Goal: Task Accomplishment & Management: Manage account settings

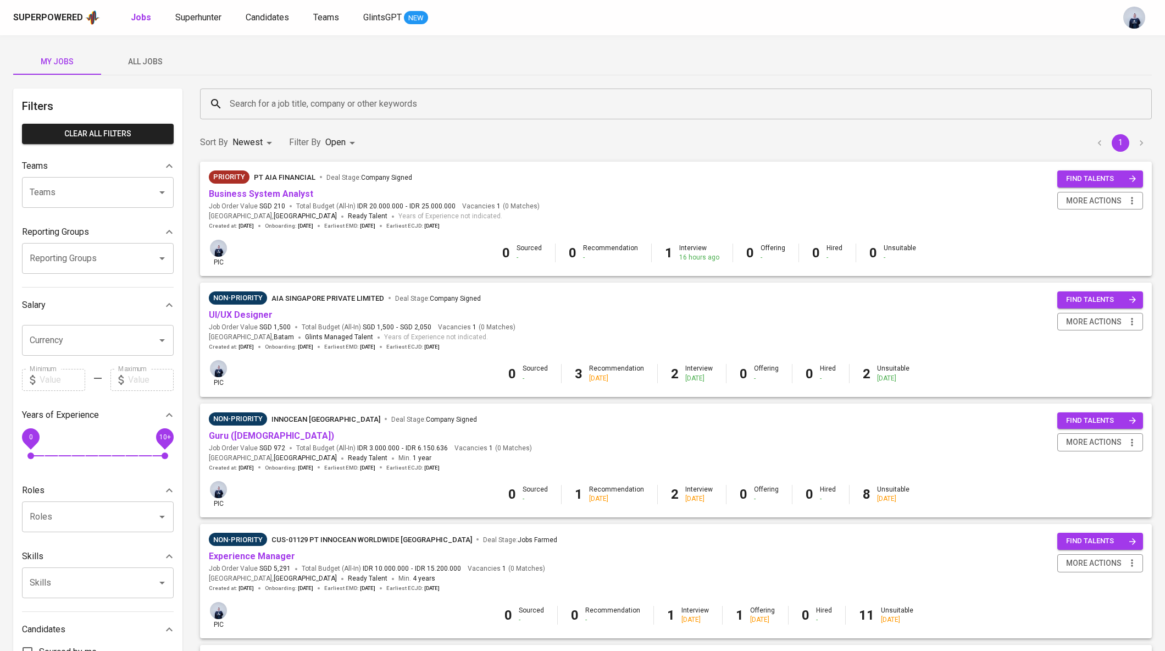
click at [156, 57] on span "All Jobs" at bounding box center [145, 62] width 75 height 14
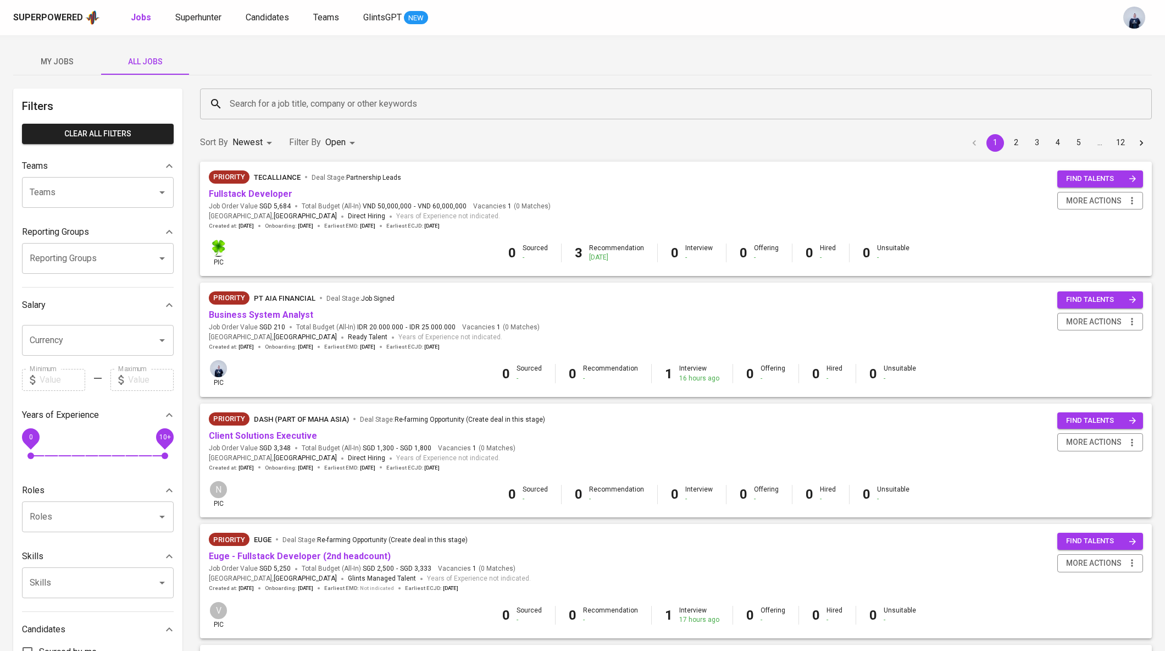
click at [290, 103] on input "Search for a job title, company or other keywords" at bounding box center [679, 103] width 904 height 21
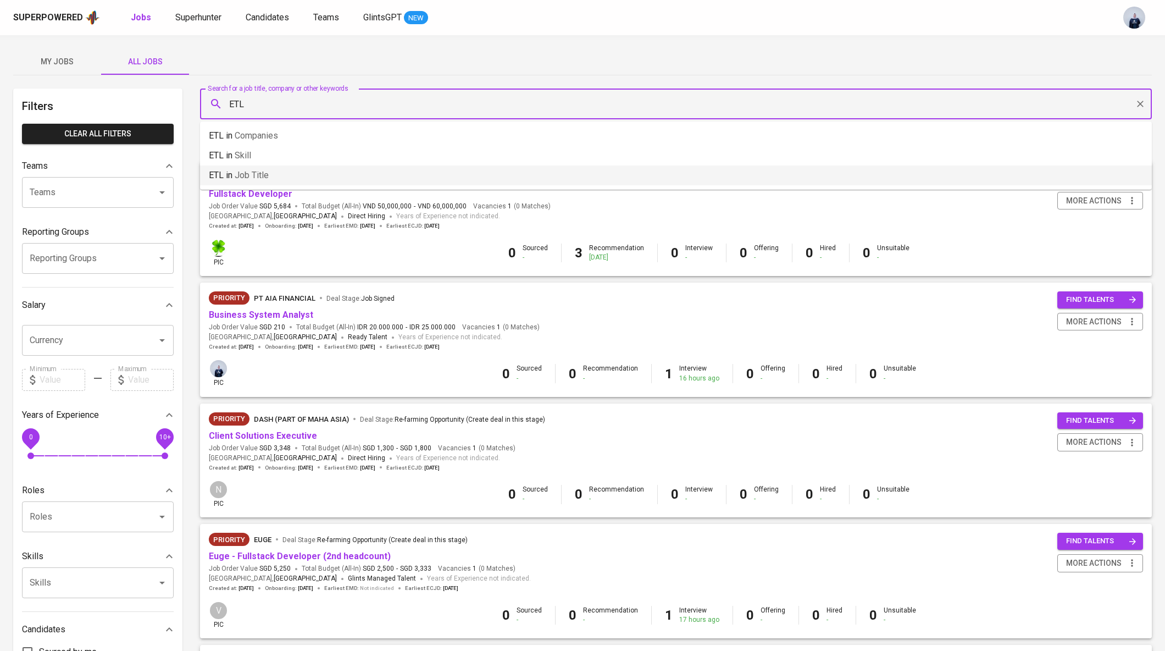
click at [281, 178] on li "ETL in Job title" at bounding box center [676, 175] width 952 height 20
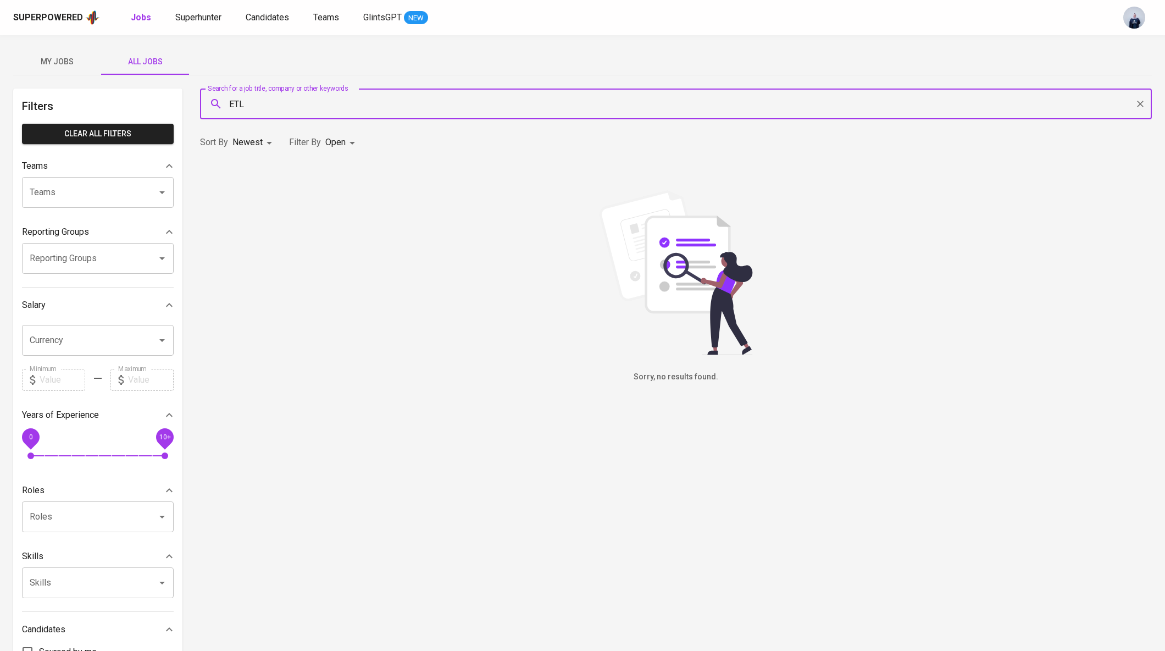
type input "ETL"
click at [335, 143] on body "Superpowered Jobs Superhunter Candidates Teams GlintsGPT NEW My Jobs All Jobs F…" at bounding box center [582, 375] width 1165 height 750
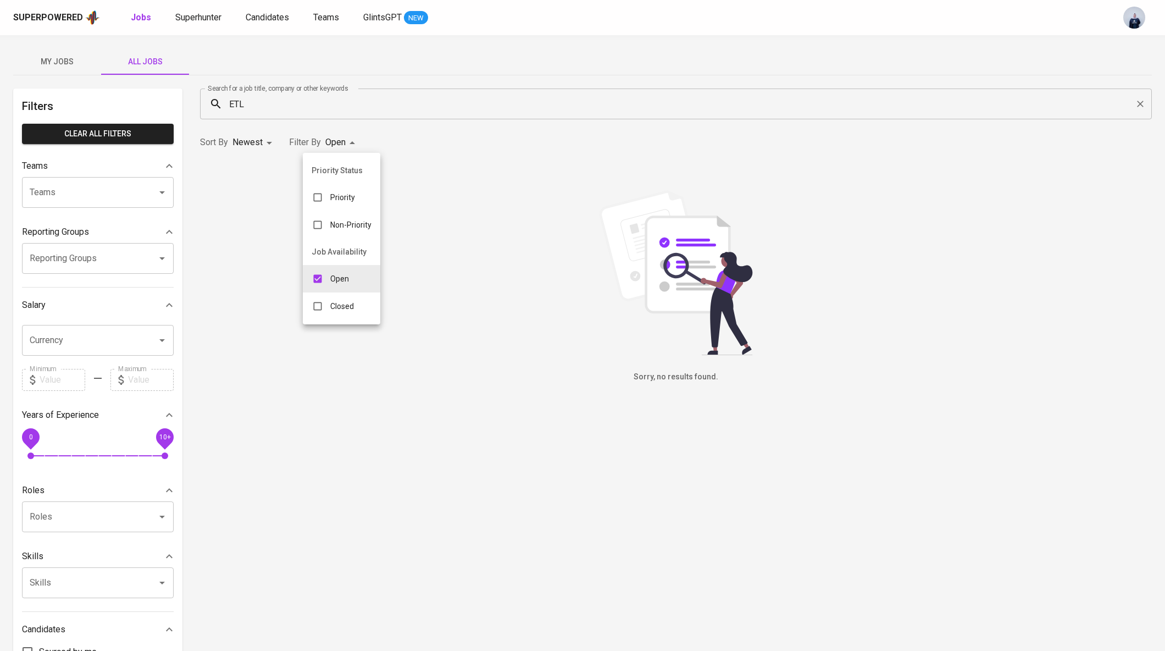
click at [344, 310] on p "Closed" at bounding box center [342, 306] width 24 height 11
type input "OPEN,CLOSE"
checkbox input "true"
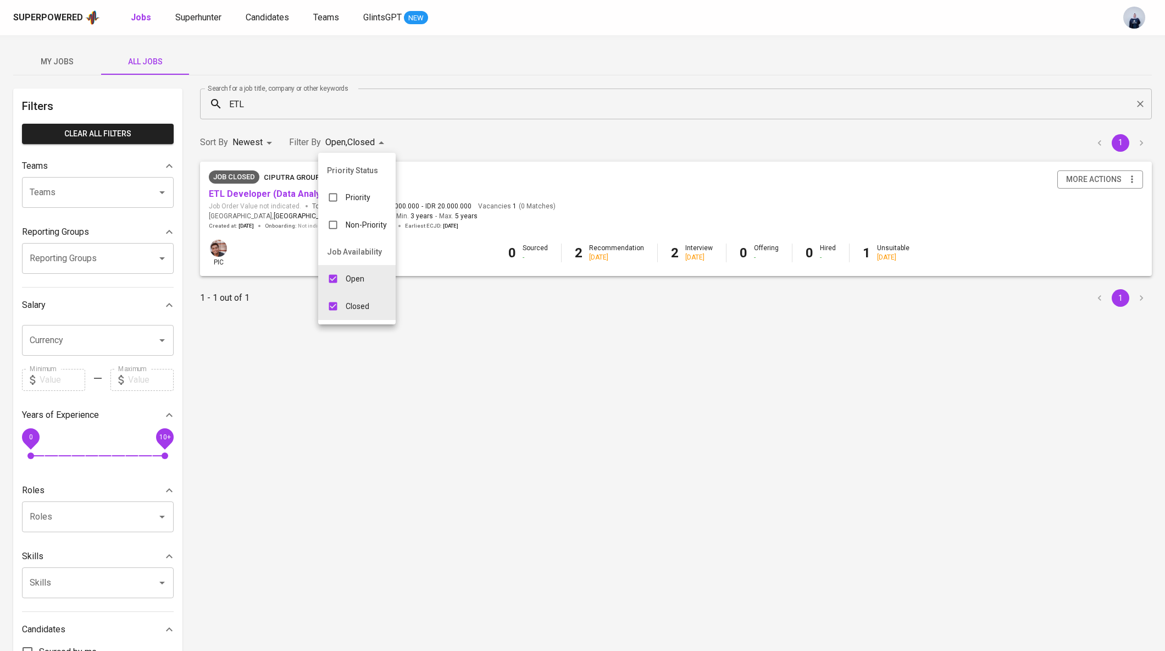
click at [349, 278] on p "Open" at bounding box center [355, 278] width 19 height 11
type input "CLOSE"
checkbox input "false"
click at [56, 59] on div at bounding box center [582, 325] width 1165 height 651
click at [60, 63] on span "My Jobs" at bounding box center [57, 62] width 75 height 14
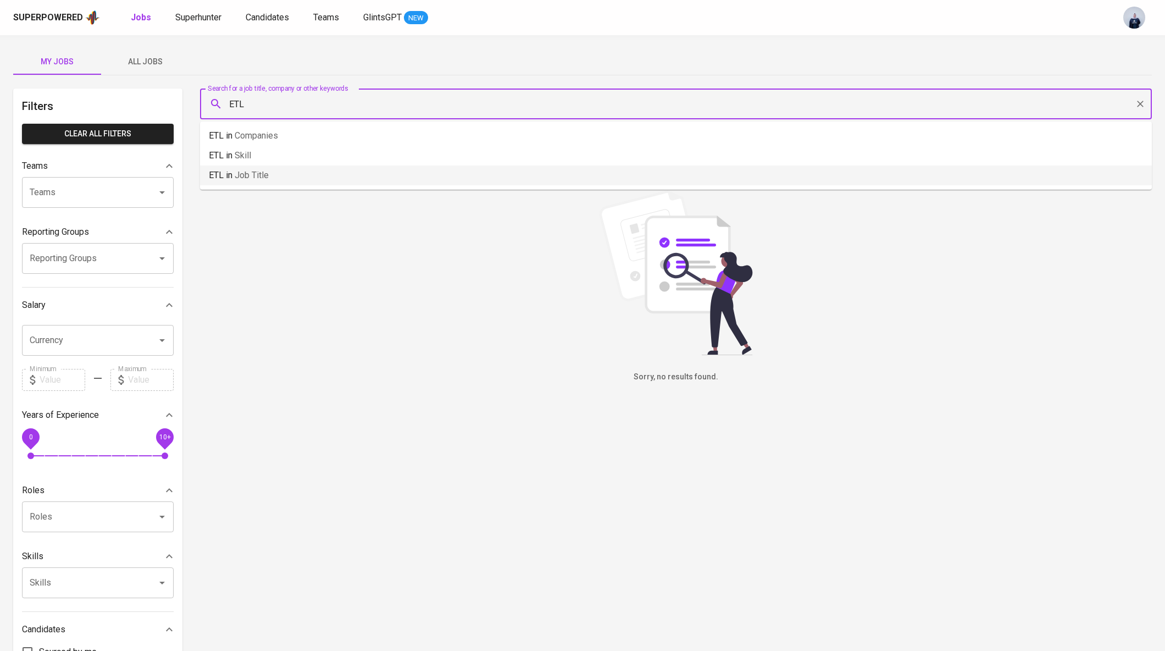
click at [244, 98] on input "ETL" at bounding box center [679, 103] width 904 height 21
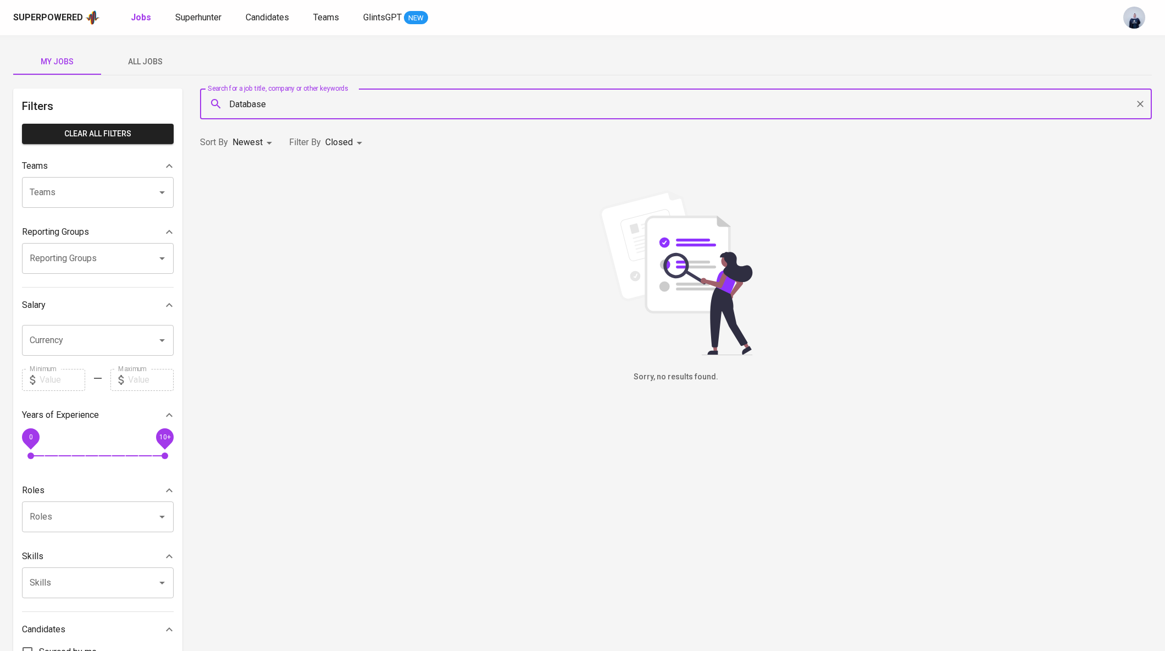
click at [248, 99] on input "Database" at bounding box center [679, 103] width 904 height 21
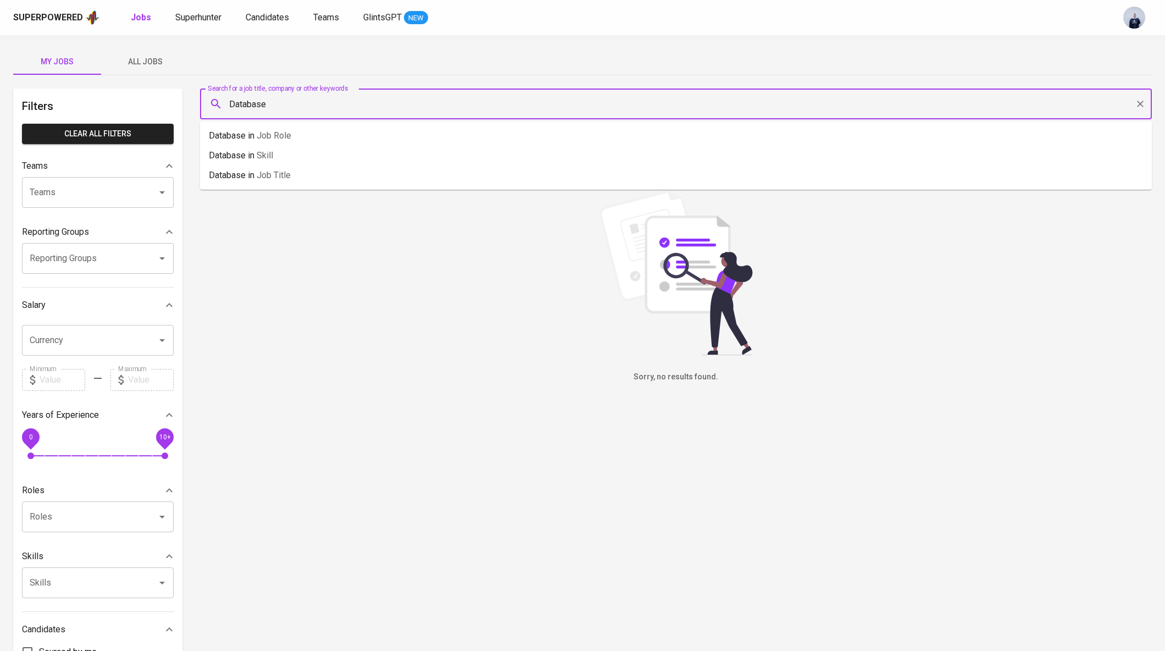
click at [248, 99] on input "Database" at bounding box center [679, 103] width 904 height 21
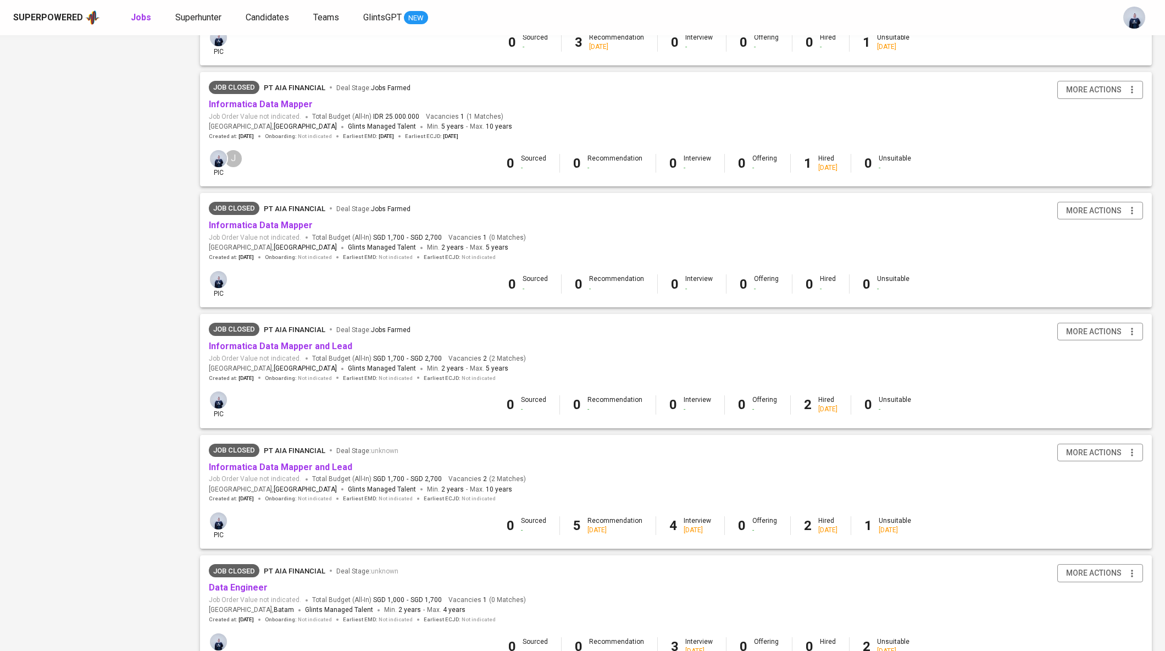
scroll to position [787, 0]
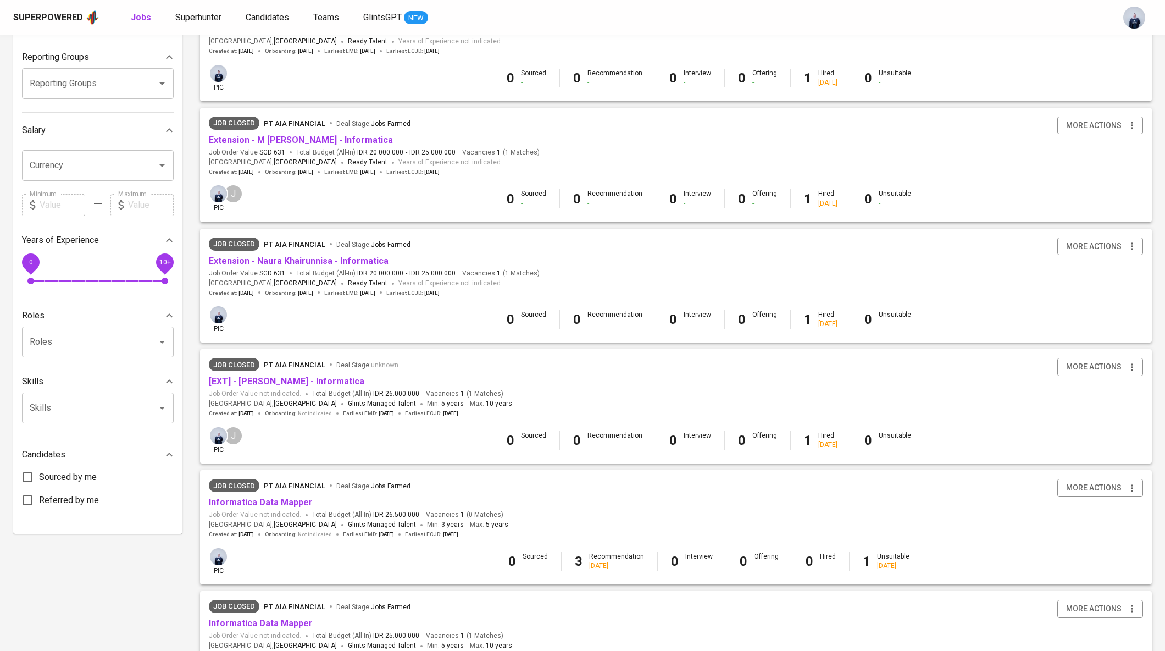
scroll to position [0, 0]
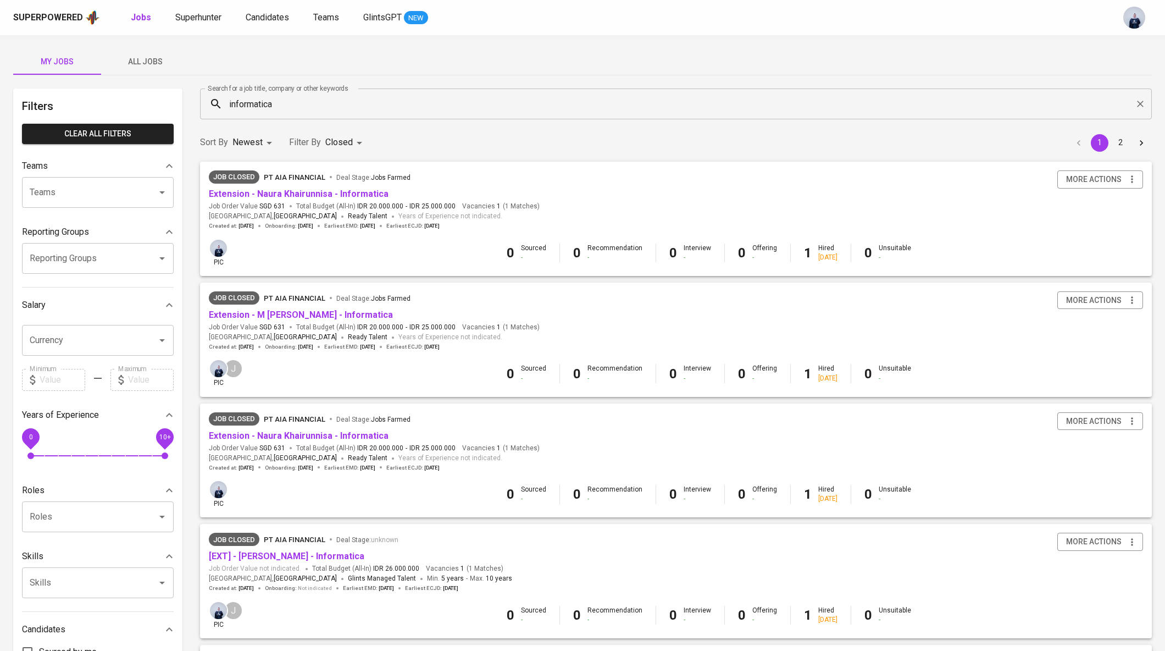
click at [272, 108] on input "informatica" at bounding box center [679, 103] width 904 height 21
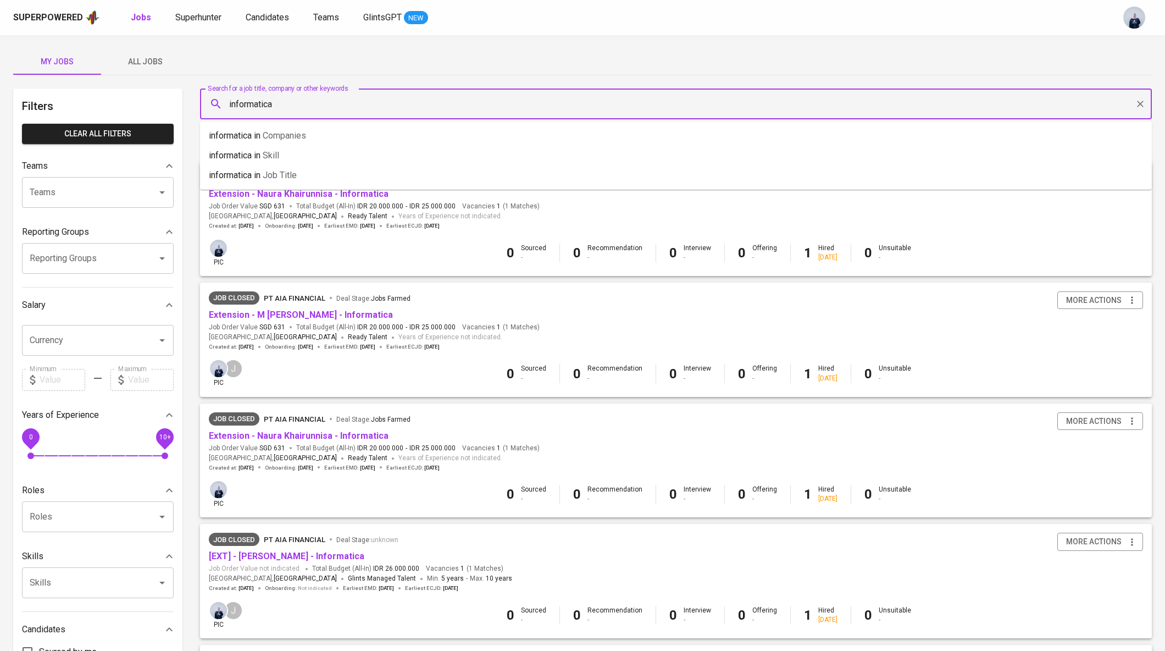
click at [272, 108] on input "informatica" at bounding box center [679, 103] width 904 height 21
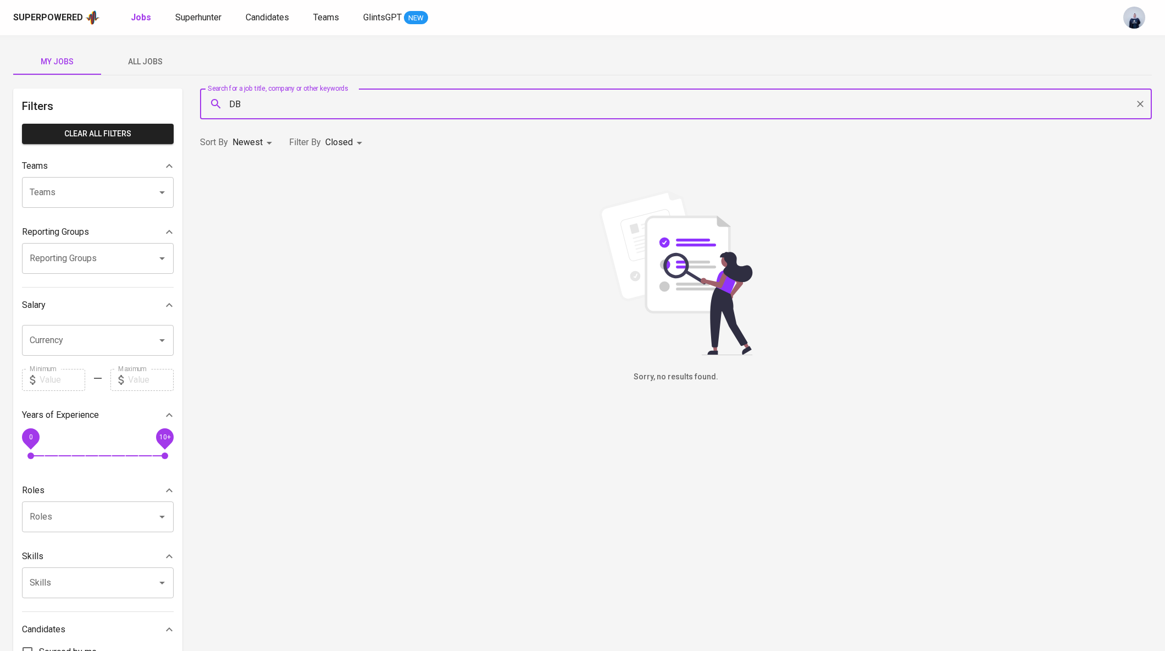
click at [297, 106] on input "DB" at bounding box center [679, 103] width 904 height 21
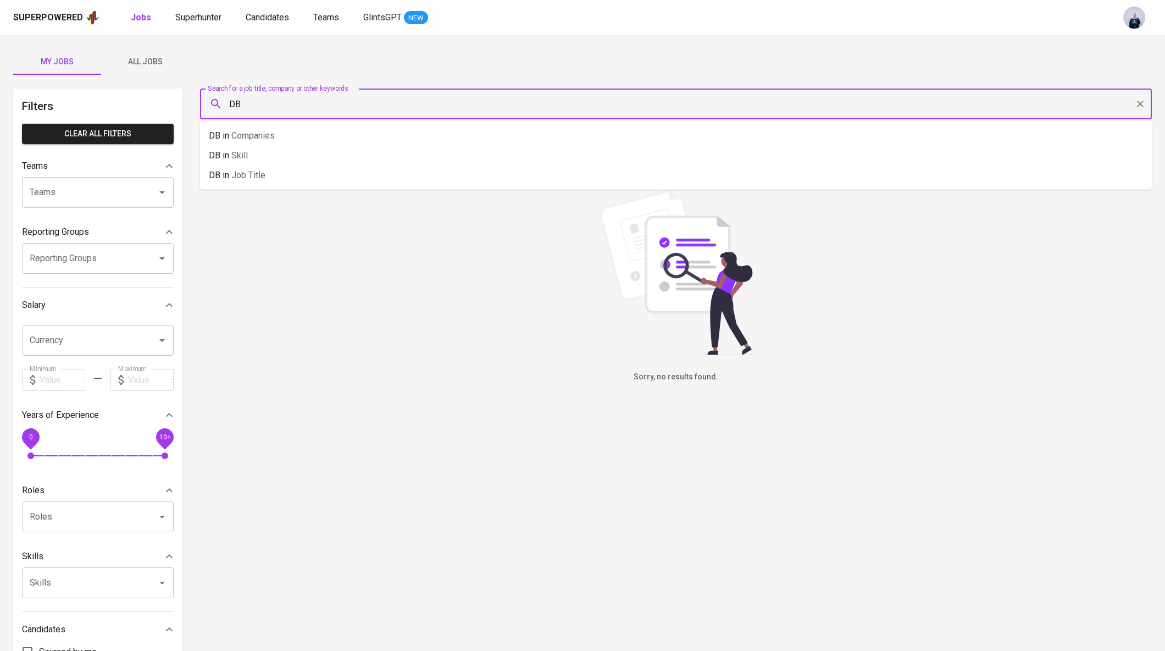
click at [297, 106] on input "DB" at bounding box center [679, 103] width 904 height 21
type input "database"
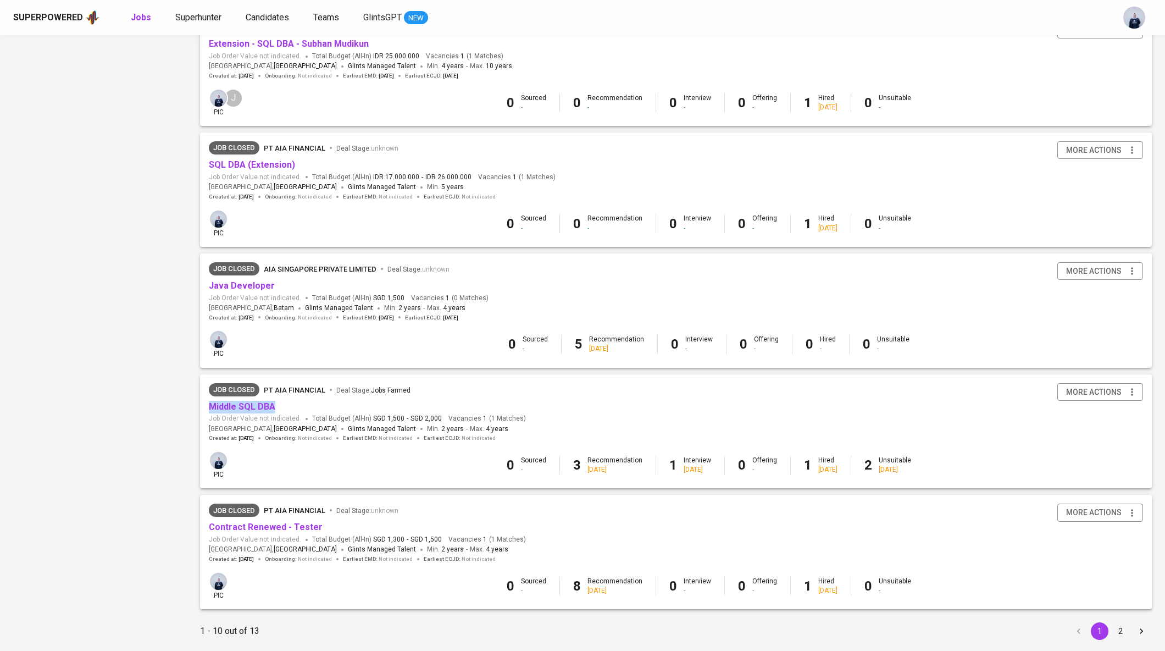
scroll to position [787, 0]
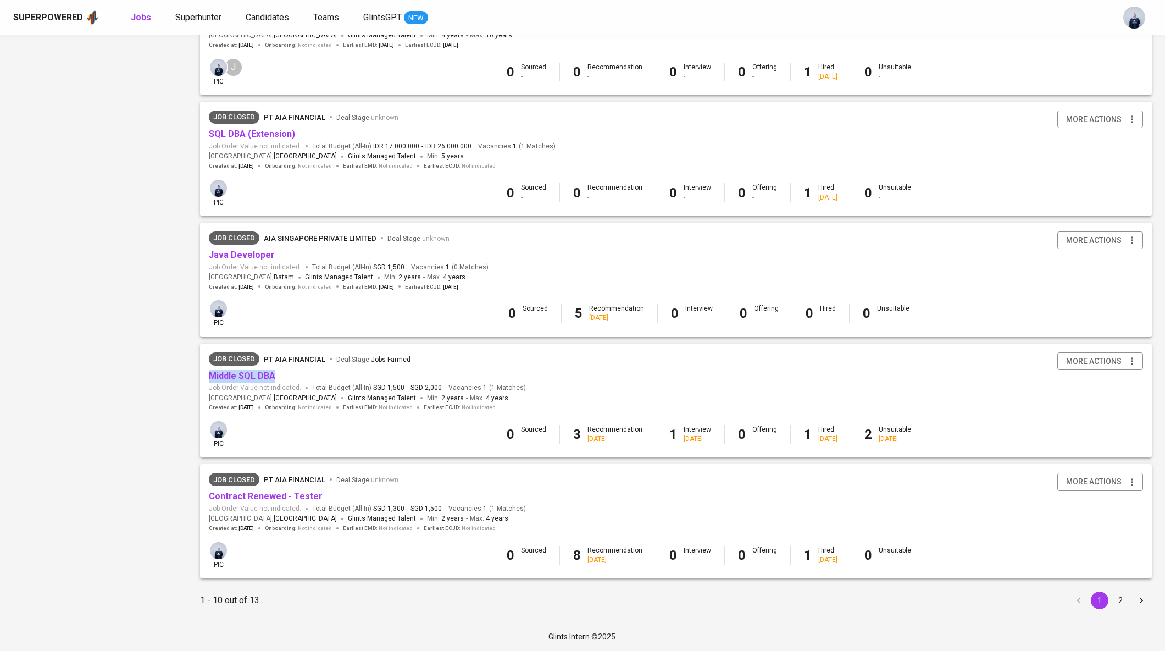
click at [1117, 604] on button "2" at bounding box center [1121, 601] width 18 height 18
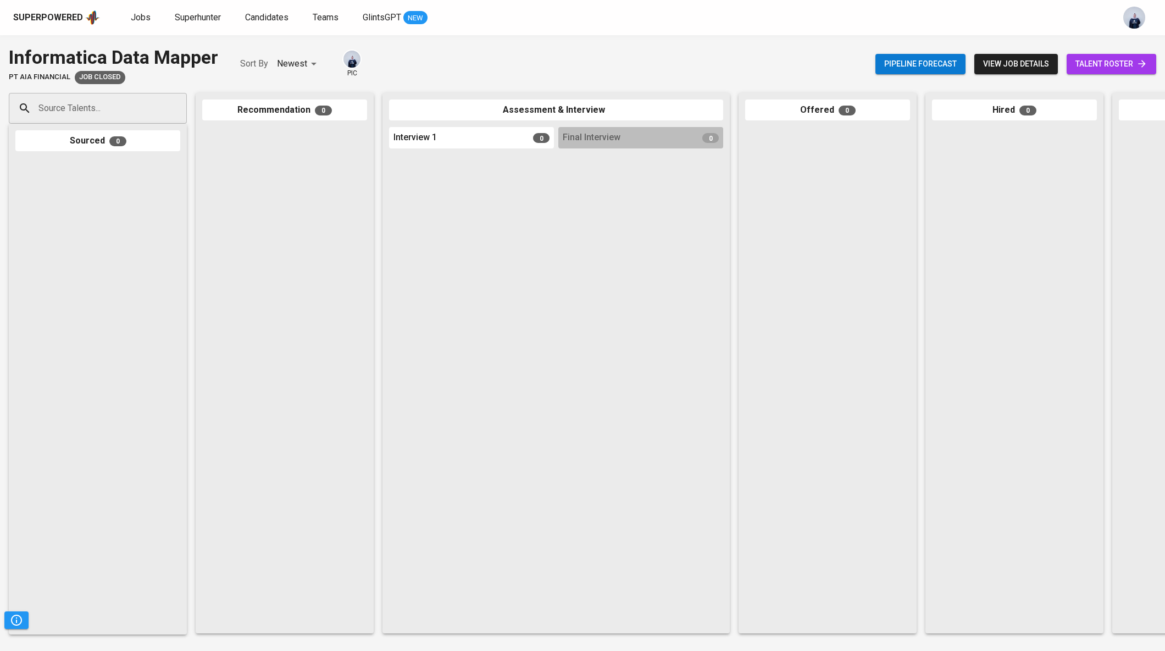
click at [1004, 70] on span "view job details" at bounding box center [1016, 64] width 66 height 14
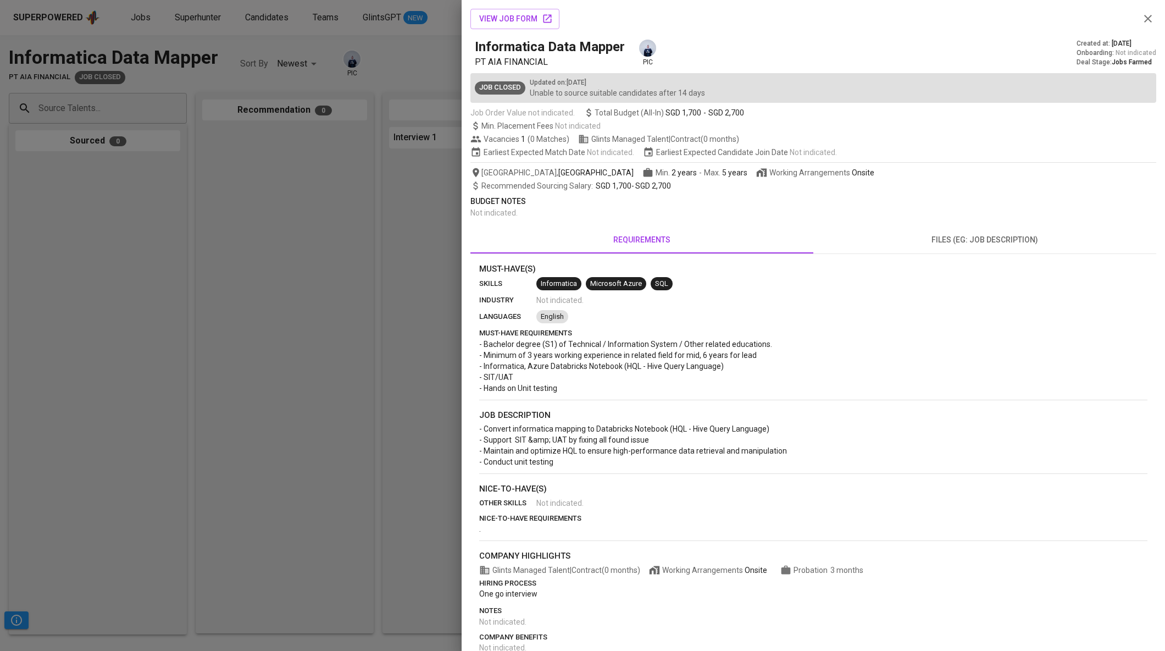
scroll to position [30, 0]
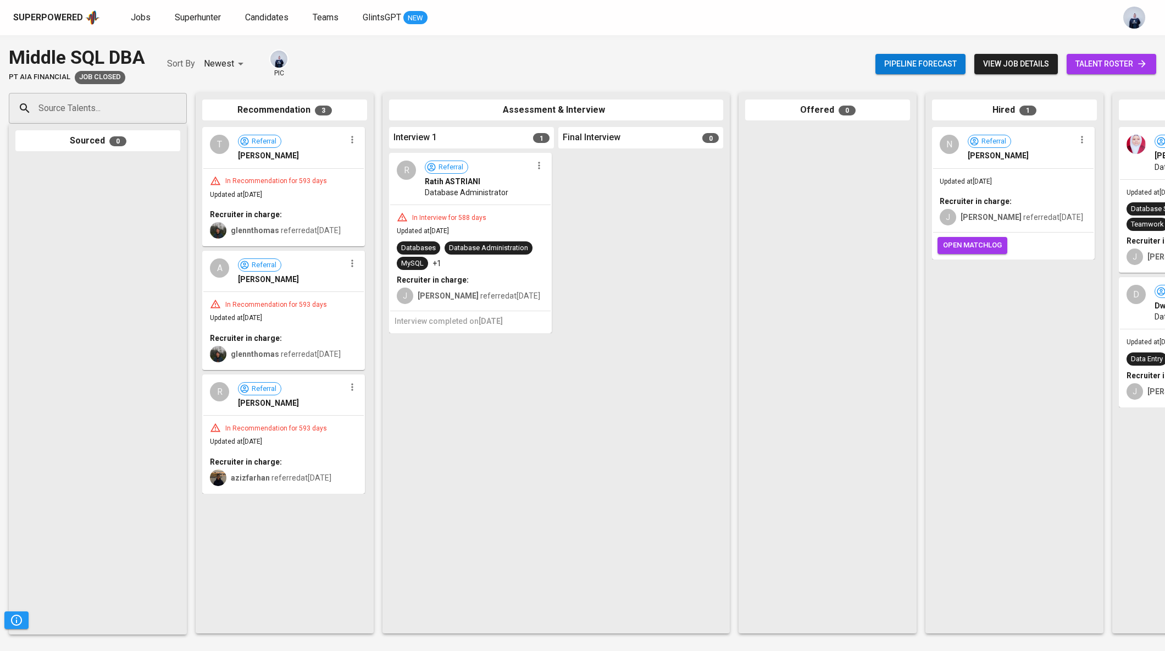
click at [1024, 65] on span "view job details" at bounding box center [1016, 64] width 66 height 14
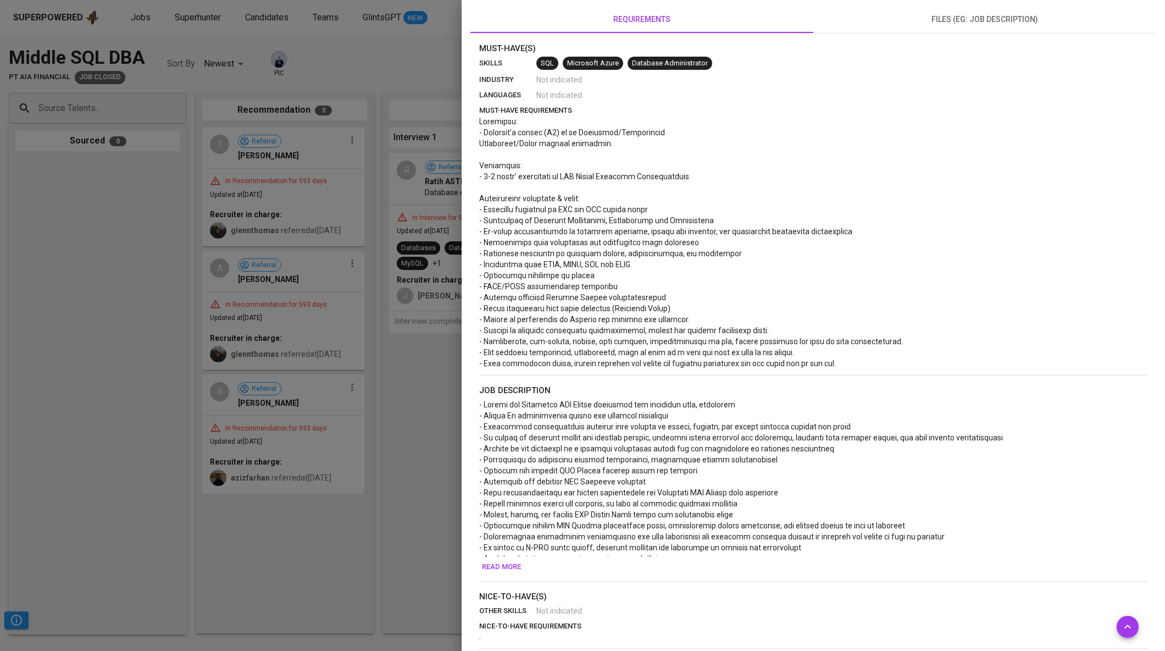
scroll to position [224, 0]
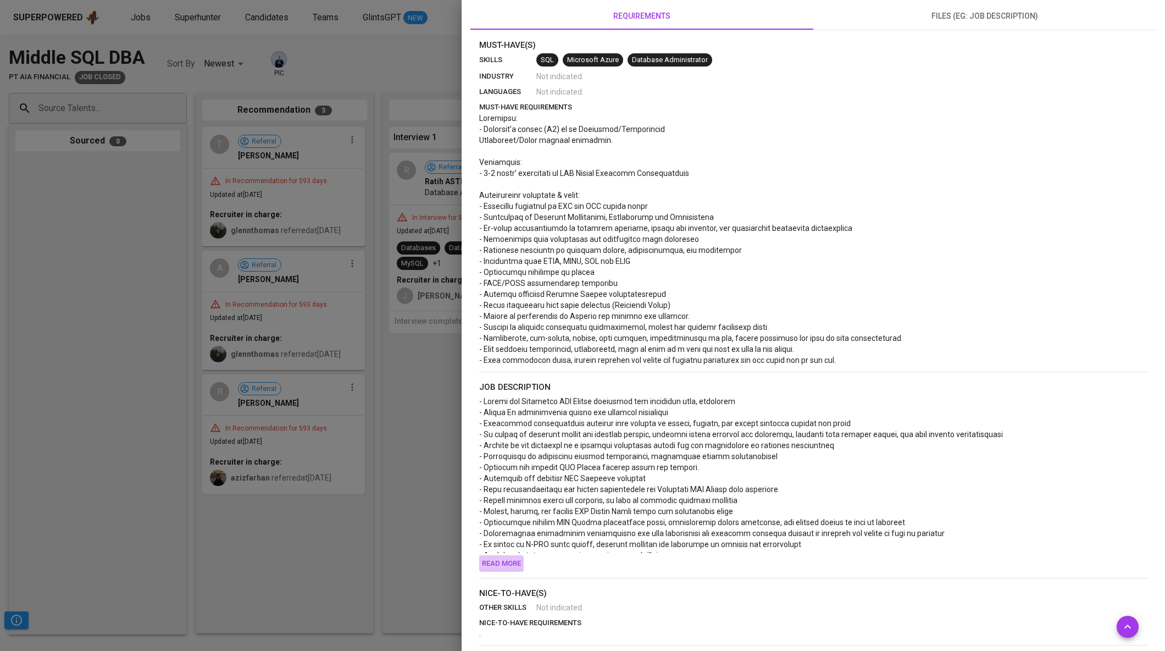
click at [494, 563] on span "Read more" at bounding box center [501, 563] width 39 height 13
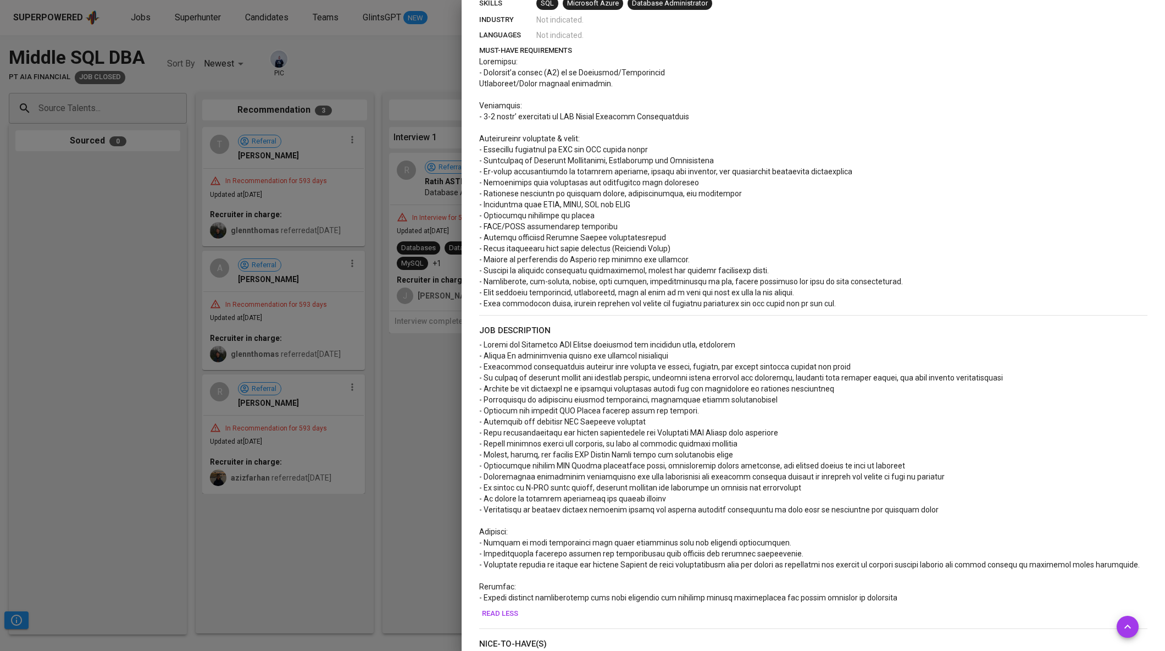
scroll to position [275, 0]
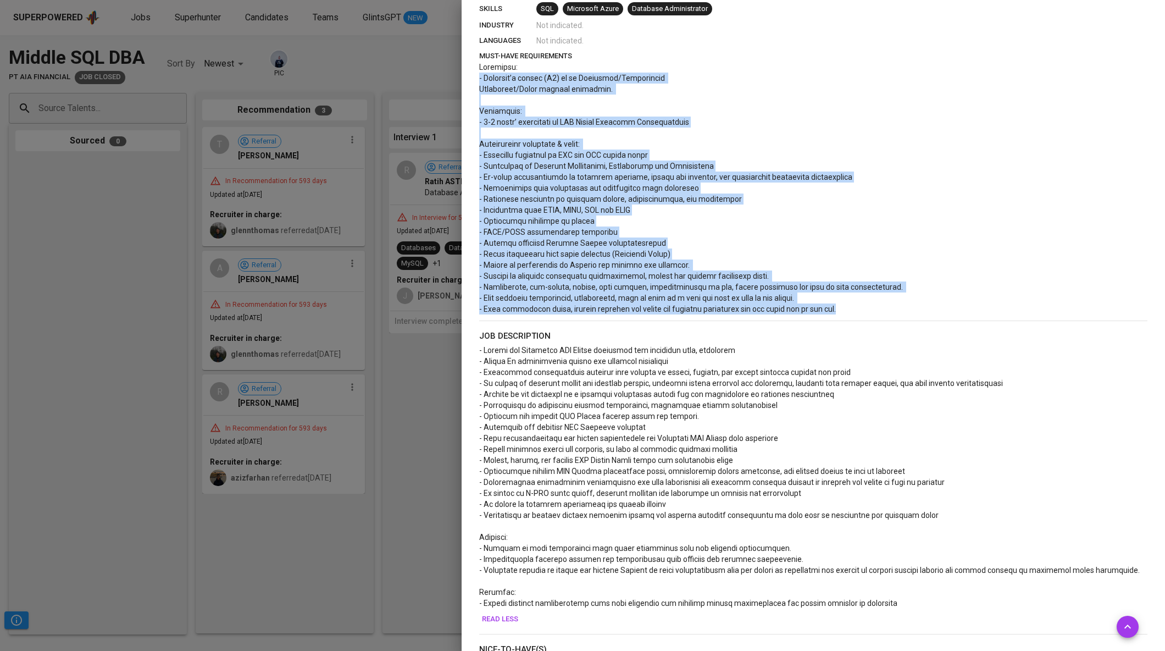
drag, startPoint x: 858, startPoint y: 309, endPoint x: 468, endPoint y: 82, distance: 451.3
click at [468, 82] on div "view job form Middle SQL DBA PT AIA FINANCIAL pic Created at : Feb 15, 2024 Onb…" at bounding box center [814, 325] width 704 height 651
copy span "- Bachelor’s degree (S1) in in Technical/Information Technology/Other related e…"
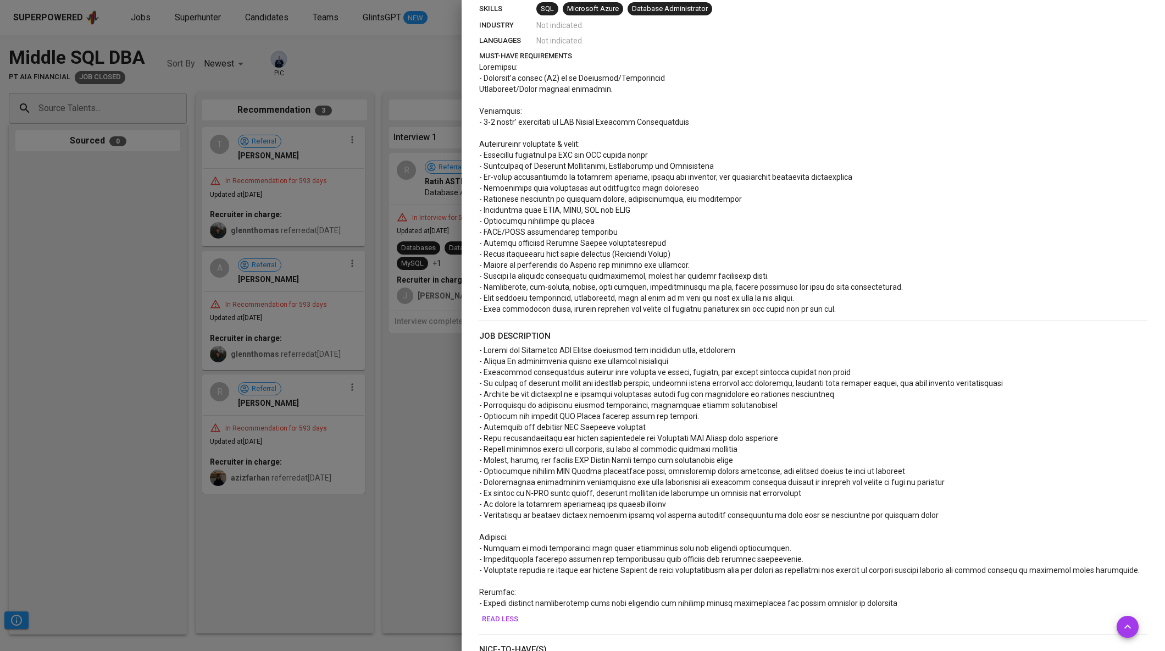
click at [229, 63] on div at bounding box center [582, 325] width 1165 height 651
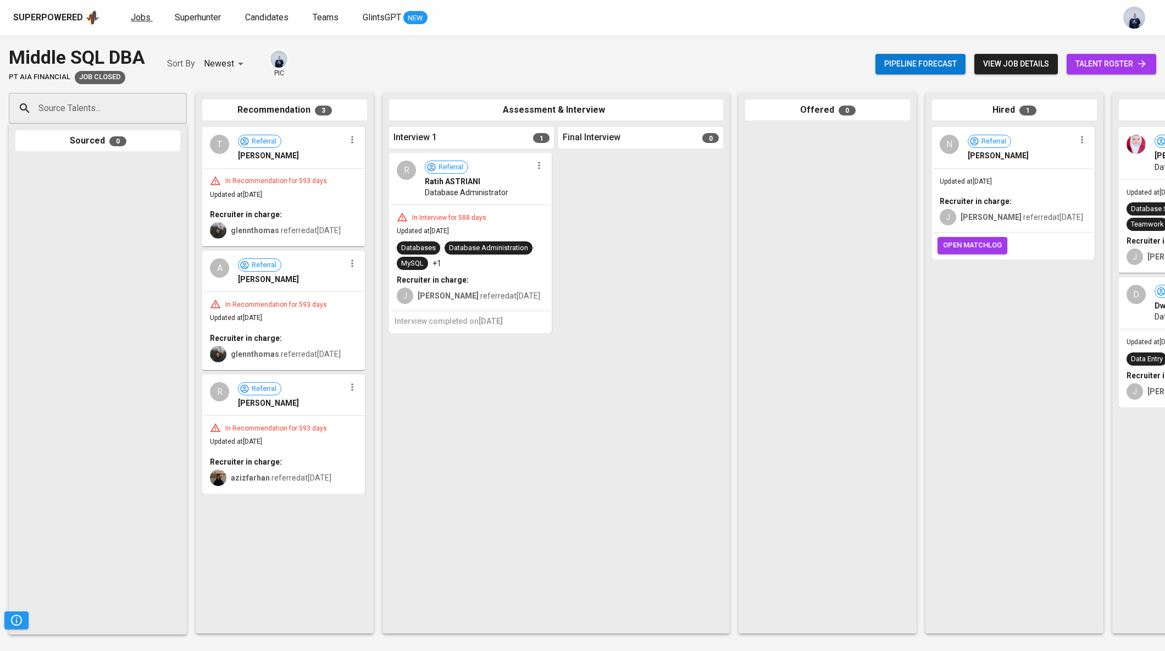
click at [137, 18] on span "Jobs" at bounding box center [141, 17] width 20 height 10
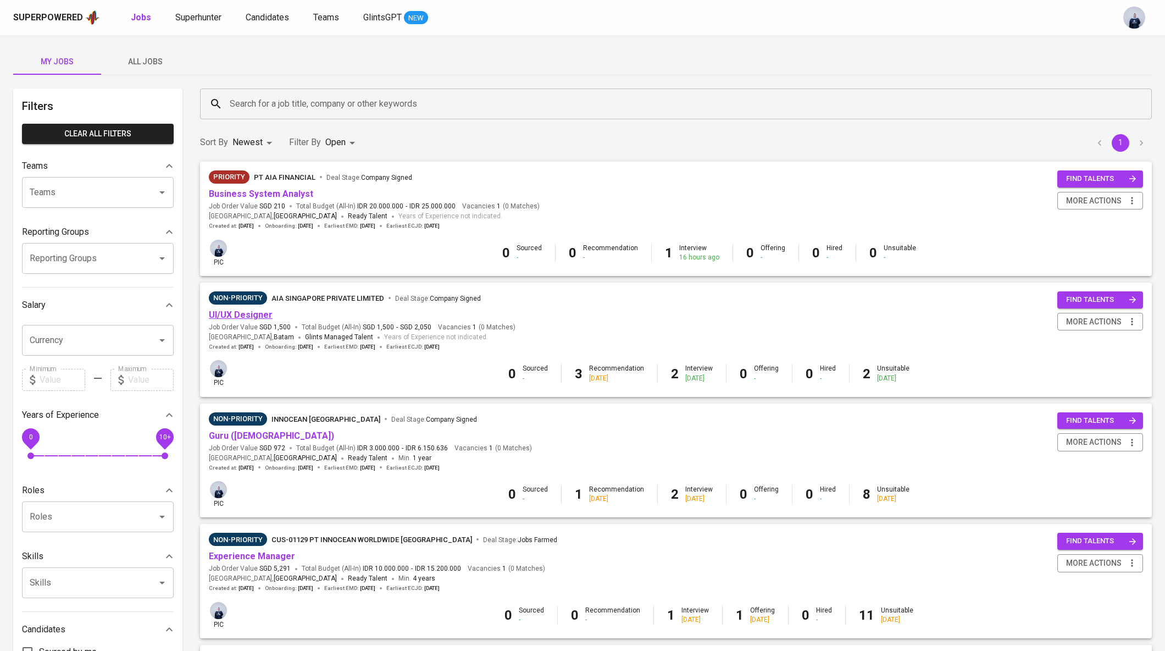
click at [240, 315] on link "UI/UX Designer" at bounding box center [241, 314] width 64 height 10
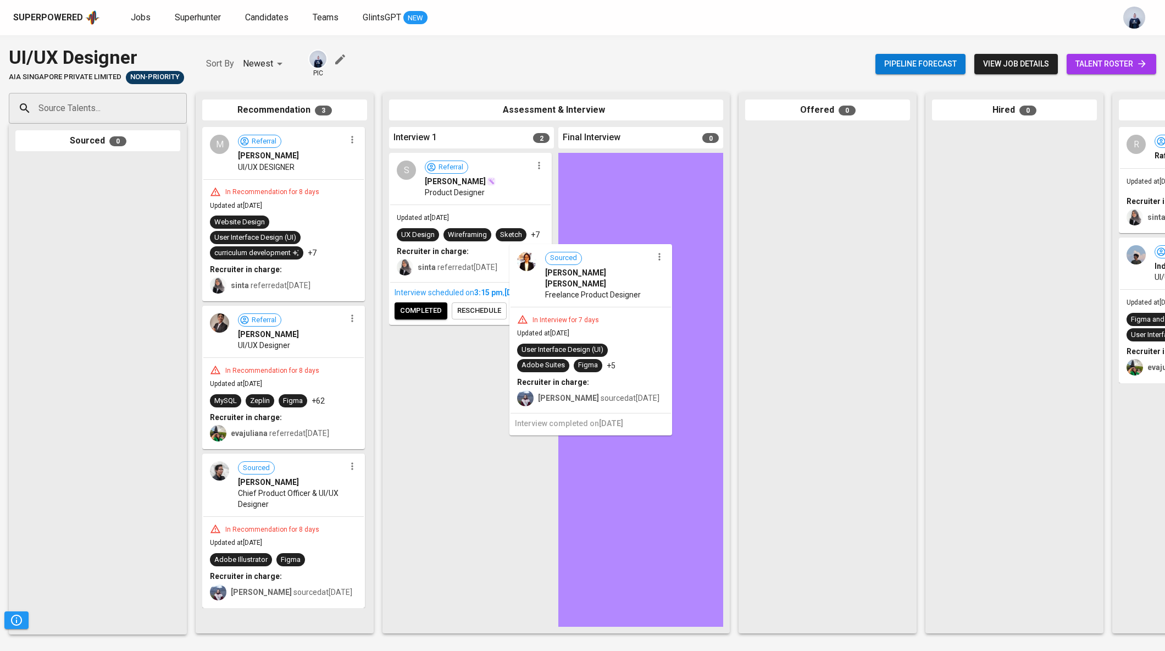
drag, startPoint x: 467, startPoint y: 411, endPoint x: 594, endPoint y: 312, distance: 161.0
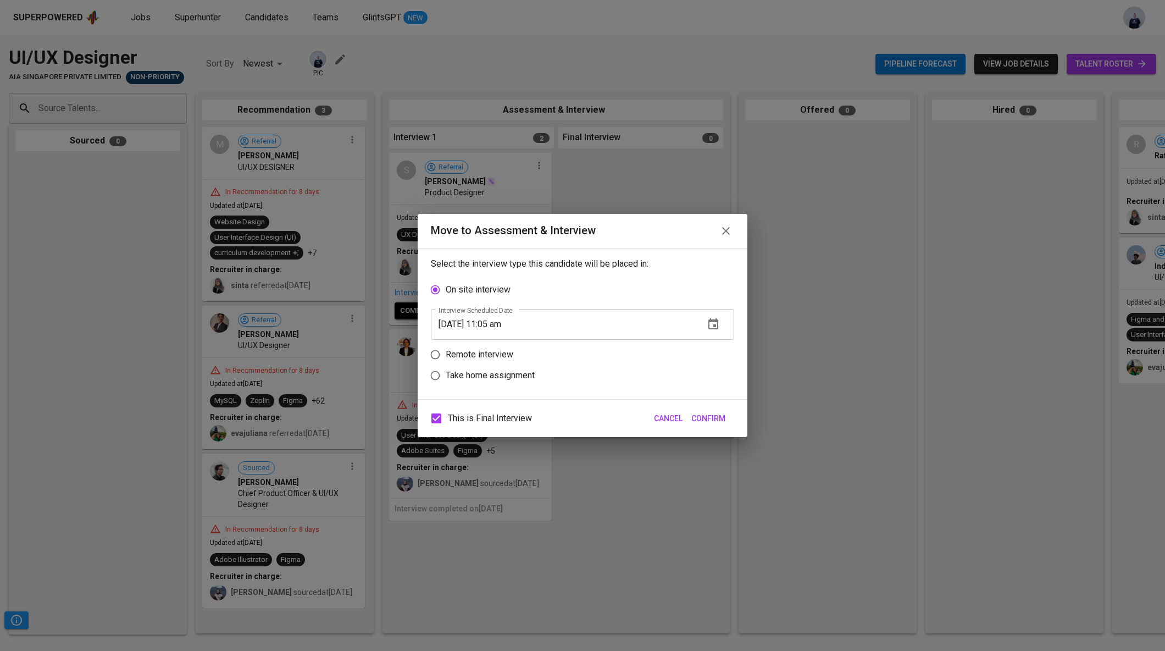
click at [722, 233] on icon "button" at bounding box center [726, 230] width 13 height 13
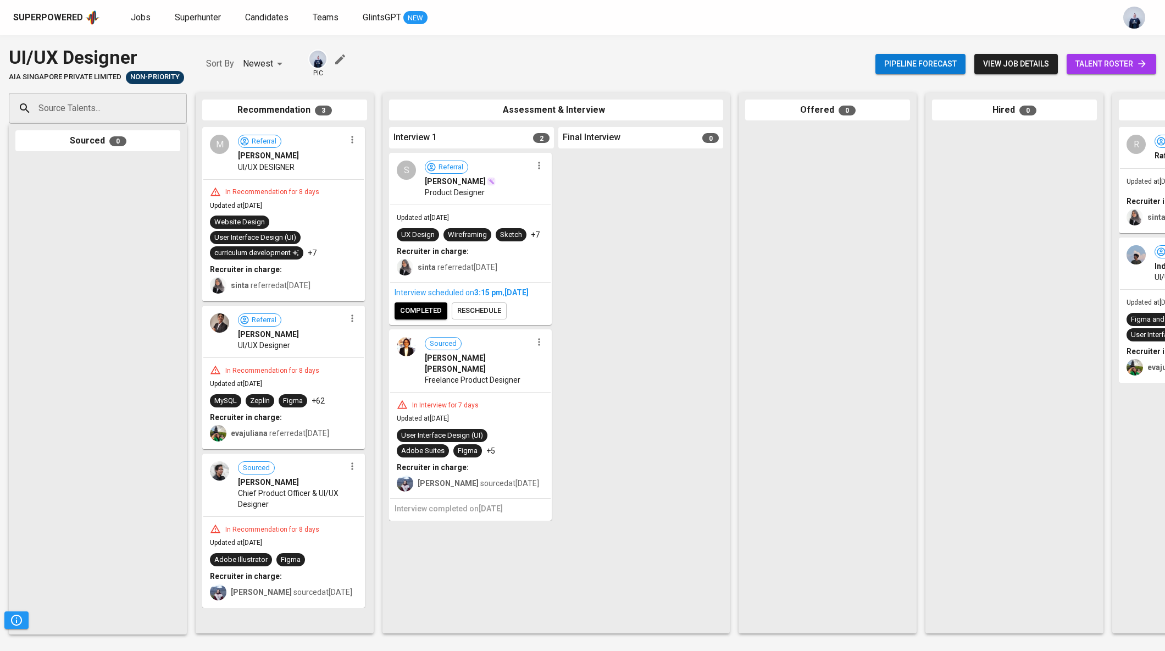
click at [537, 347] on icon "button" at bounding box center [539, 341] width 11 height 11
click at [557, 371] on li "Proceed to next interview" at bounding box center [581, 372] width 99 height 16
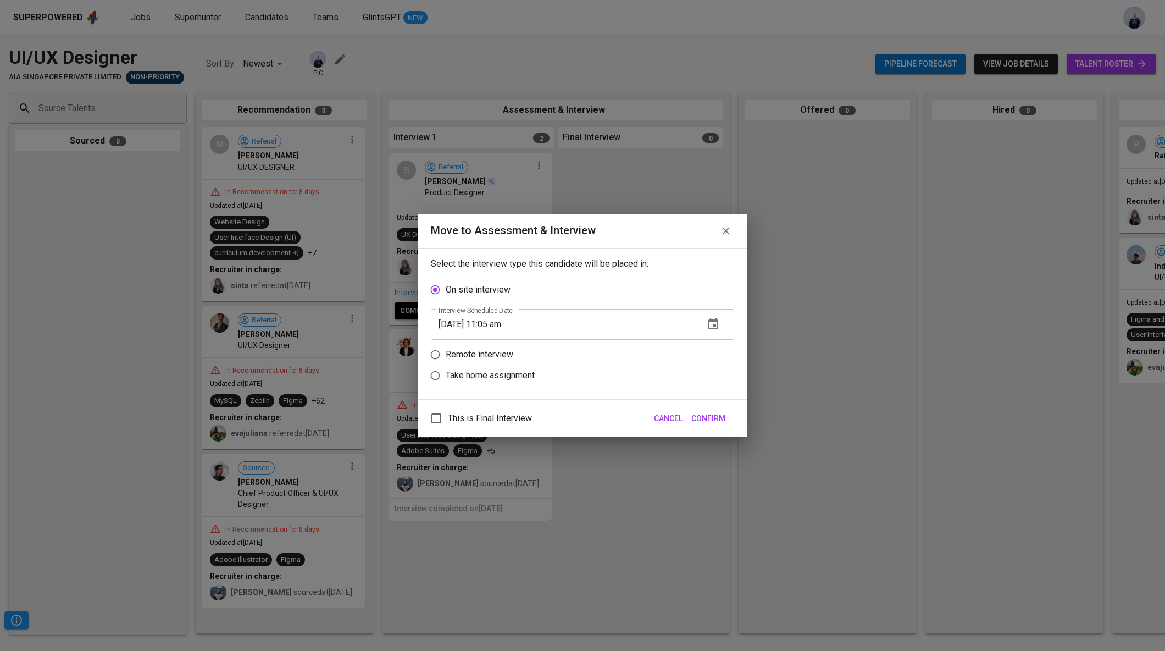
click at [497, 360] on p "Remote interview" at bounding box center [480, 354] width 68 height 13
click at [446, 360] on input "Remote interview" at bounding box center [435, 354] width 21 height 21
radio input "true"
click at [709, 344] on icon "button" at bounding box center [714, 344] width 10 height 11
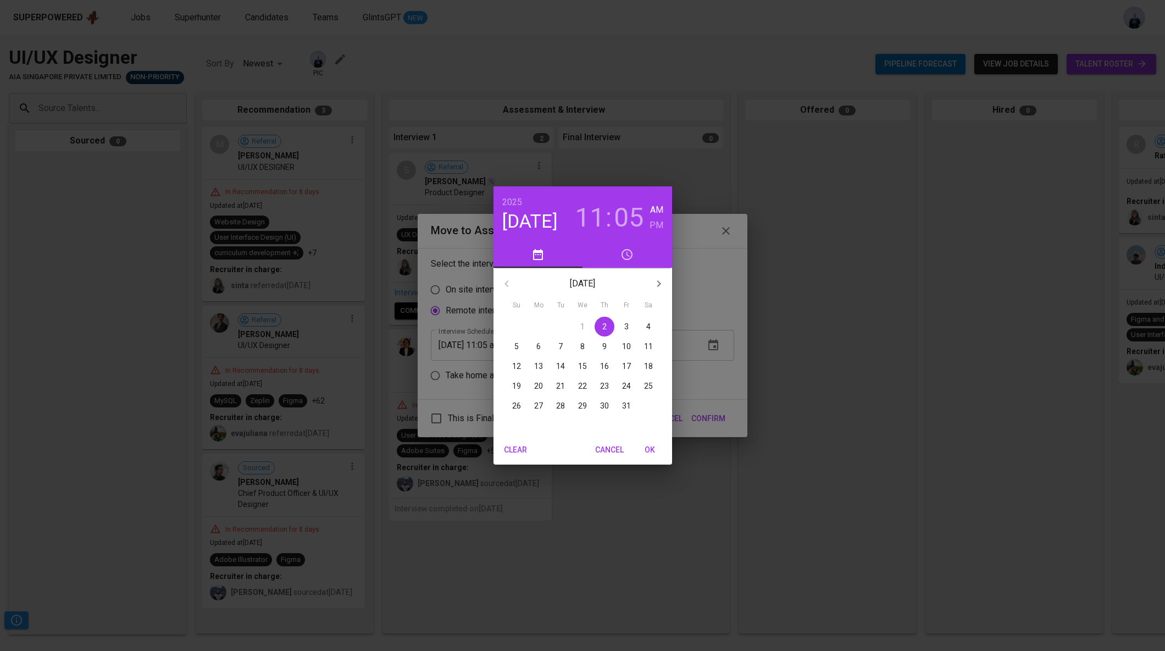
click at [582, 344] on p "8" at bounding box center [583, 346] width 4 height 11
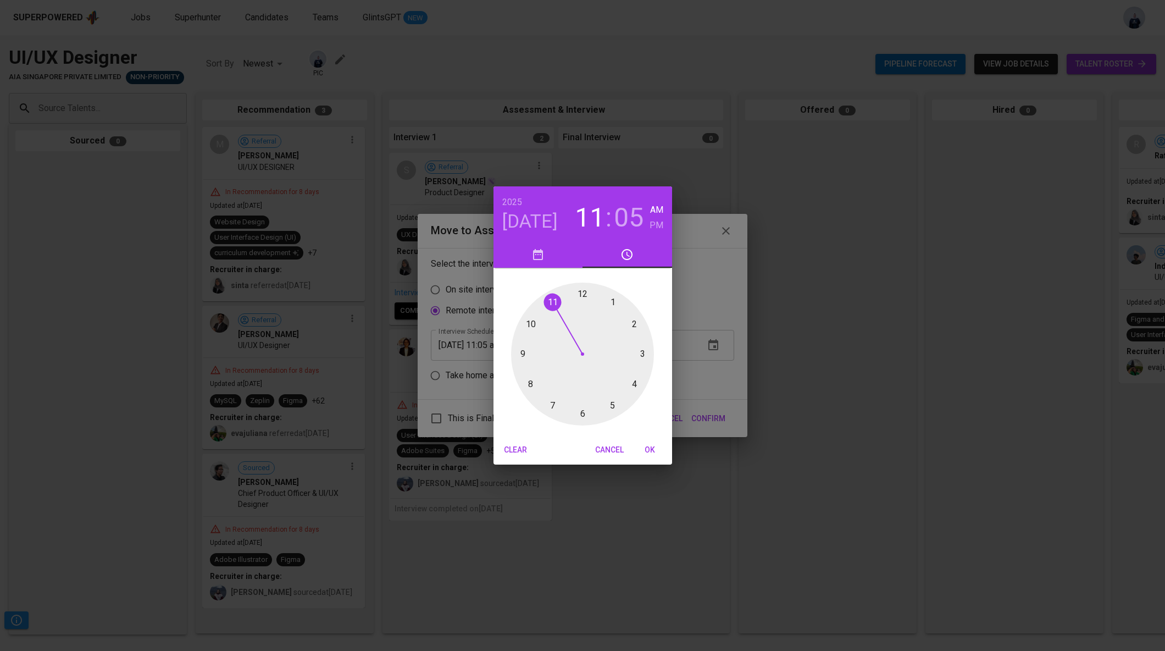
click at [635, 325] on div at bounding box center [582, 354] width 143 height 143
click at [582, 296] on div at bounding box center [582, 354] width 143 height 143
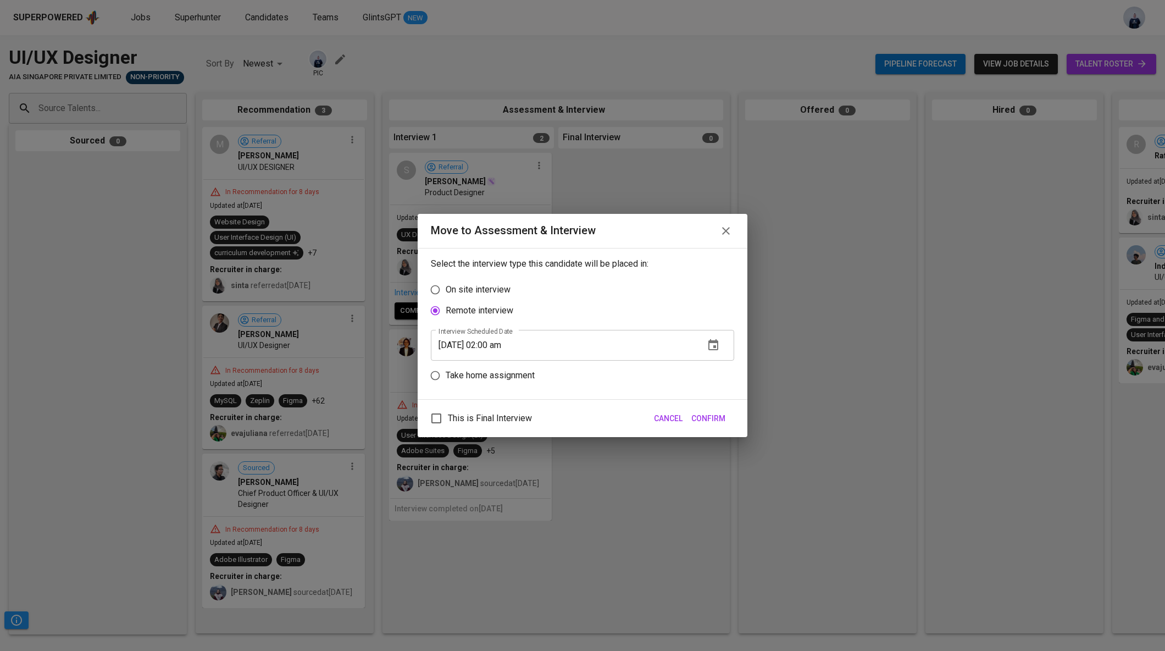
click at [518, 344] on input "10/08/2025 02:00 am" at bounding box center [563, 345] width 265 height 31
type input "10/08/2025 02:00 pm"
click at [695, 418] on span "Confirm" at bounding box center [709, 419] width 34 height 14
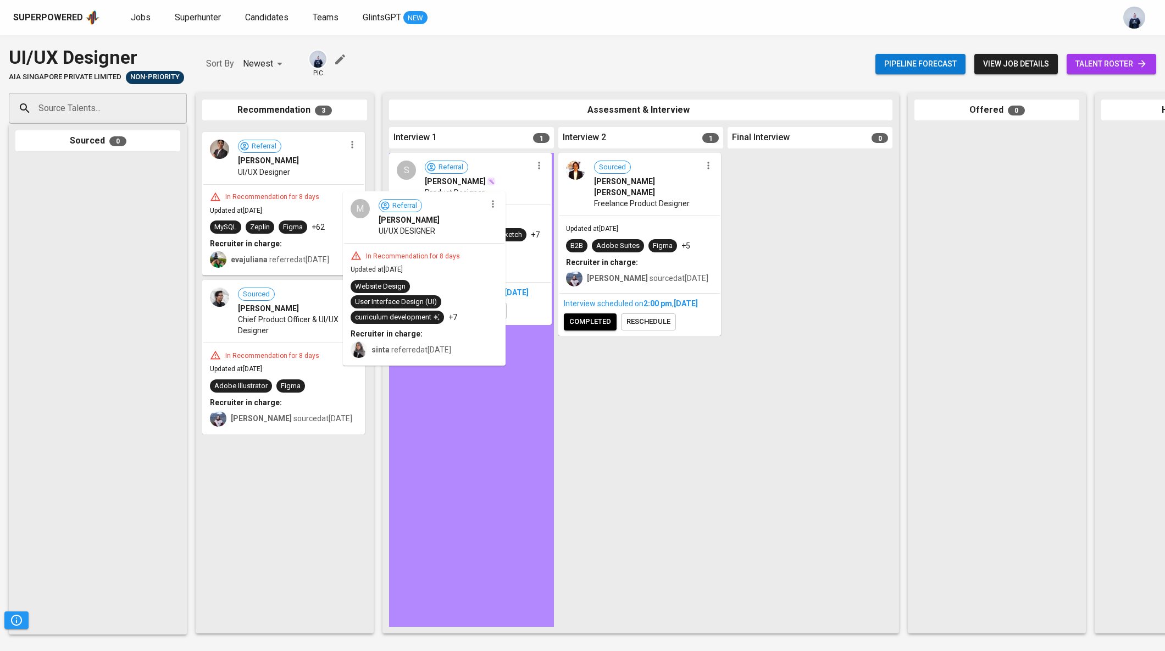
drag, startPoint x: 275, startPoint y: 201, endPoint x: 430, endPoint y: 271, distance: 170.7
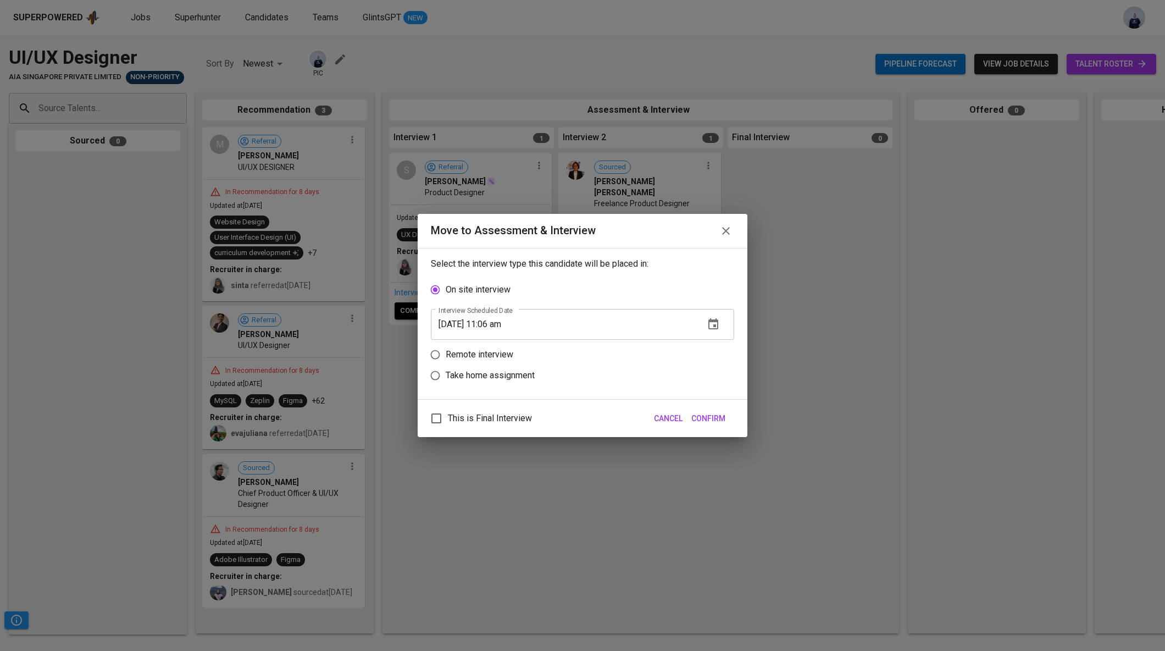
click at [491, 350] on p "Remote interview" at bounding box center [480, 354] width 68 height 13
click at [446, 350] on input "Remote interview" at bounding box center [435, 354] width 21 height 21
radio input "true"
click at [715, 346] on icon "button" at bounding box center [714, 344] width 10 height 11
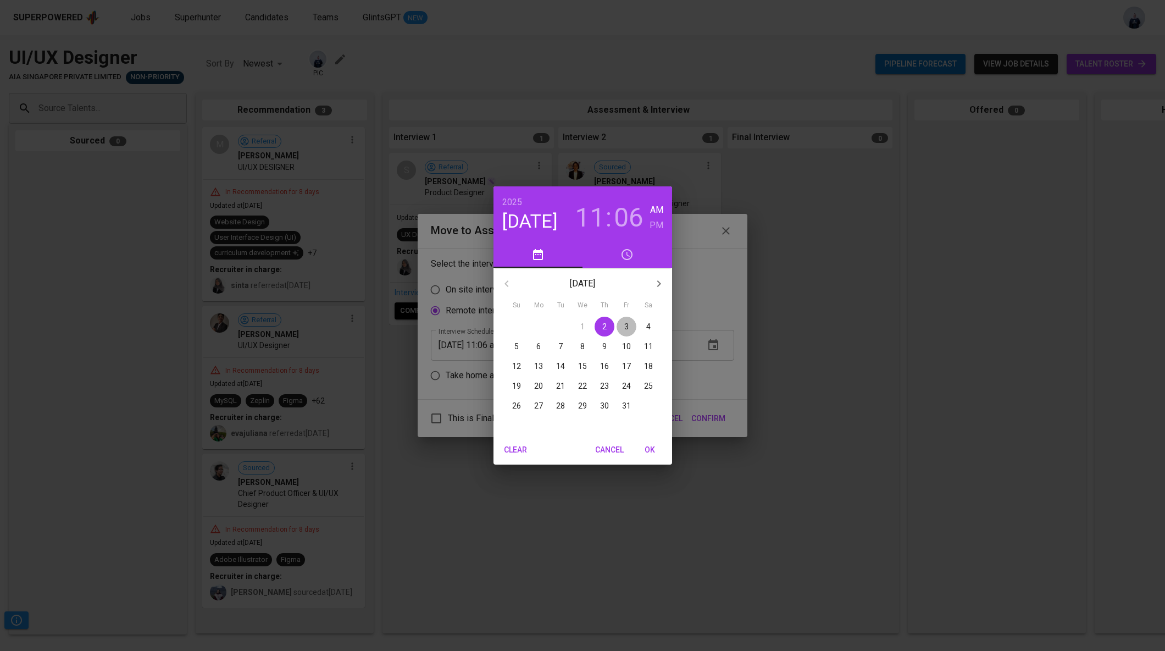
click at [623, 325] on span "3" at bounding box center [627, 326] width 20 height 11
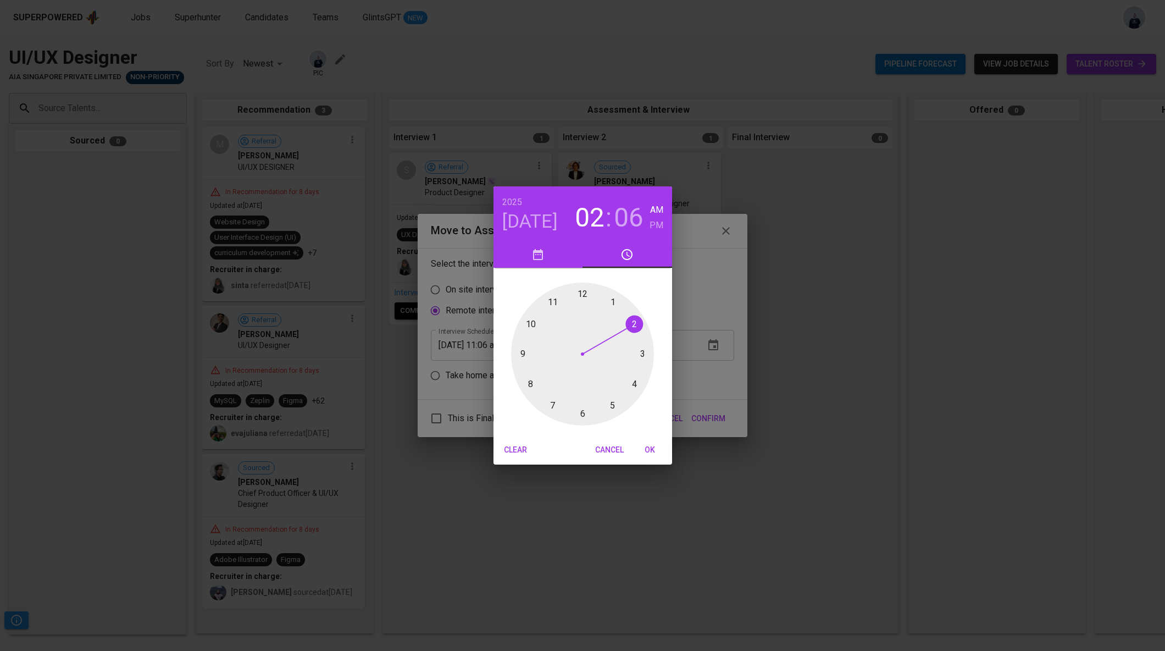
click at [635, 325] on div at bounding box center [582, 354] width 143 height 143
click at [642, 352] on div at bounding box center [582, 354] width 143 height 143
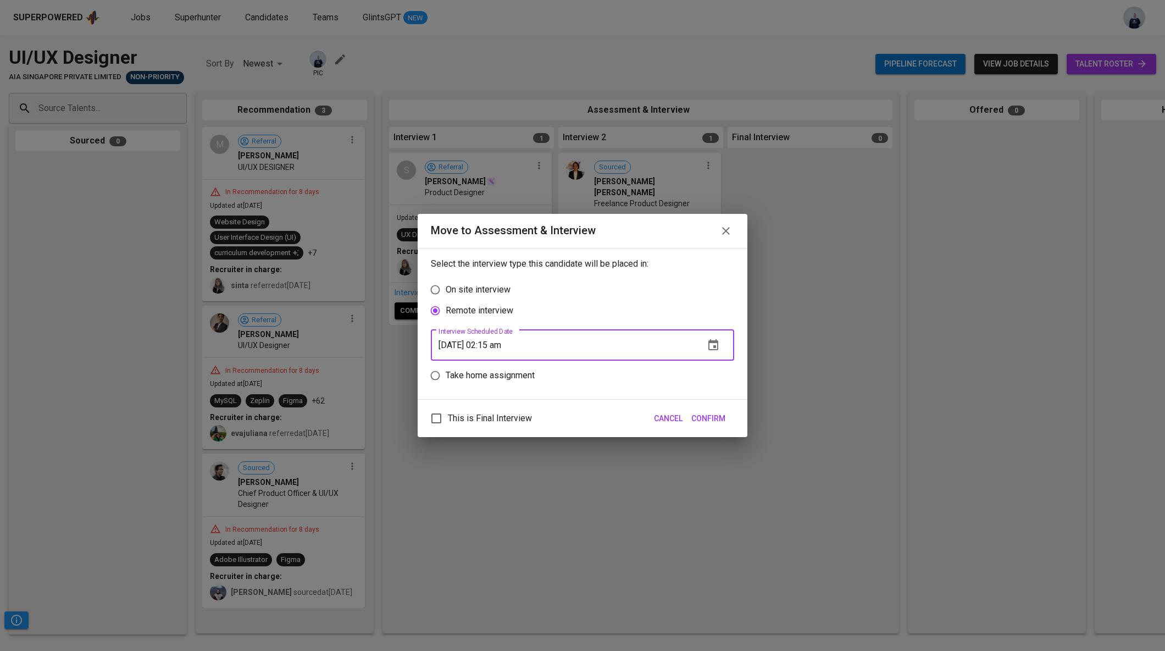
click at [516, 345] on input "10/03/2025 02:15 am" at bounding box center [563, 345] width 265 height 31
type input "10/03/2025 02:15 pm"
click at [716, 416] on span "Confirm" at bounding box center [709, 419] width 34 height 14
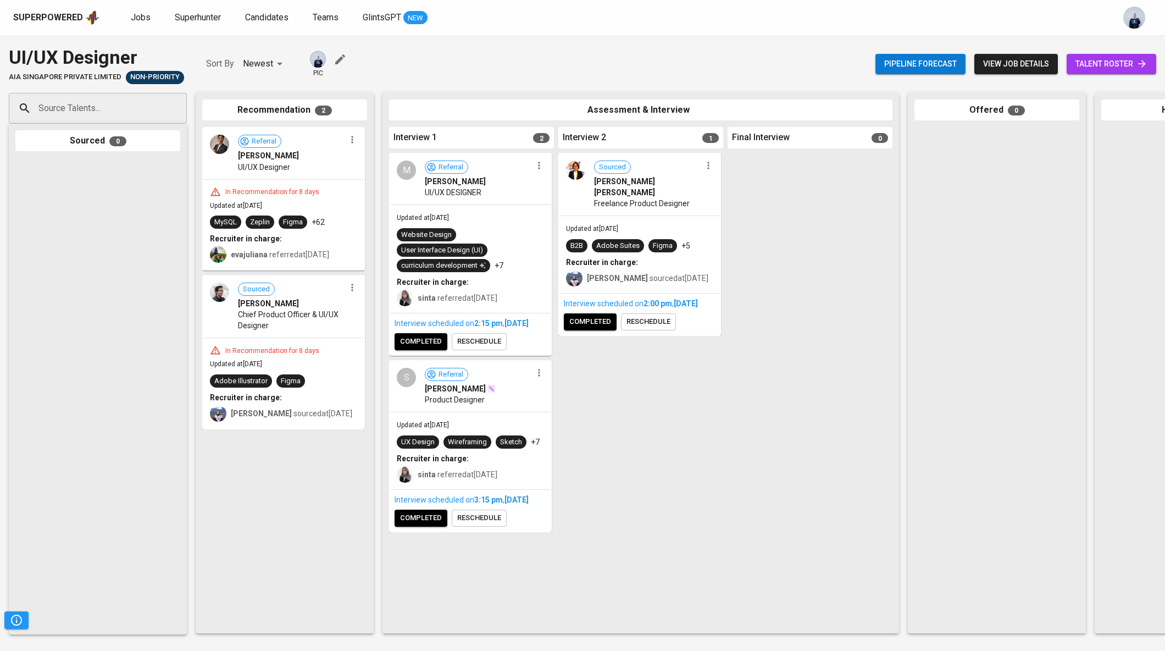
click at [352, 139] on icon "button" at bounding box center [352, 139] width 11 height 11
click at [367, 197] on span "Move to unsuitable" at bounding box center [383, 193] width 58 height 10
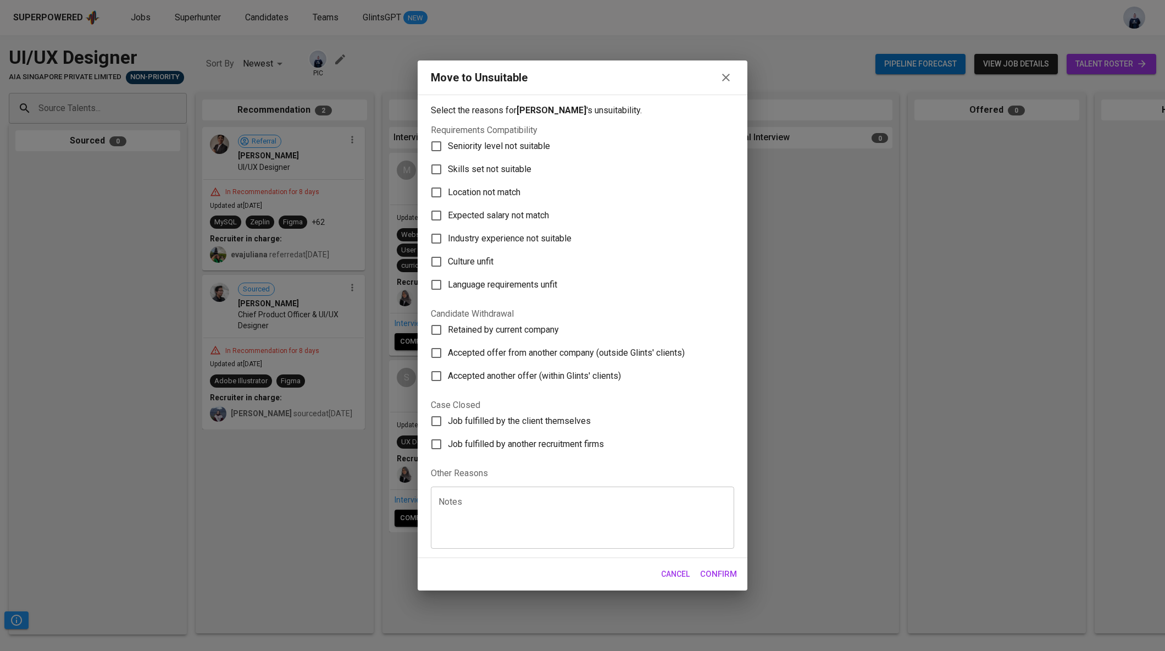
click at [499, 518] on textarea at bounding box center [583, 518] width 288 height 42
type textarea "No detai"
click at [501, 284] on span "Language requirements unfit" at bounding box center [502, 284] width 109 height 13
click at [448, 284] on input "Language requirements unfit" at bounding box center [436, 284] width 23 height 23
checkbox input "true"
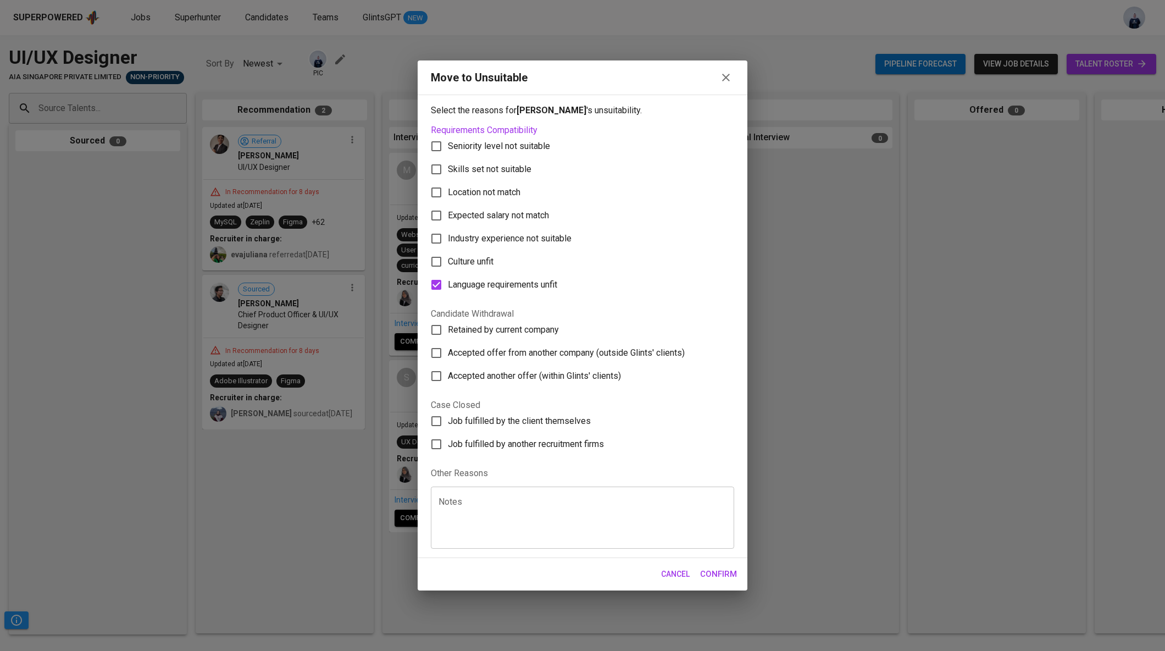
click at [710, 568] on span "Confirm" at bounding box center [718, 574] width 37 height 14
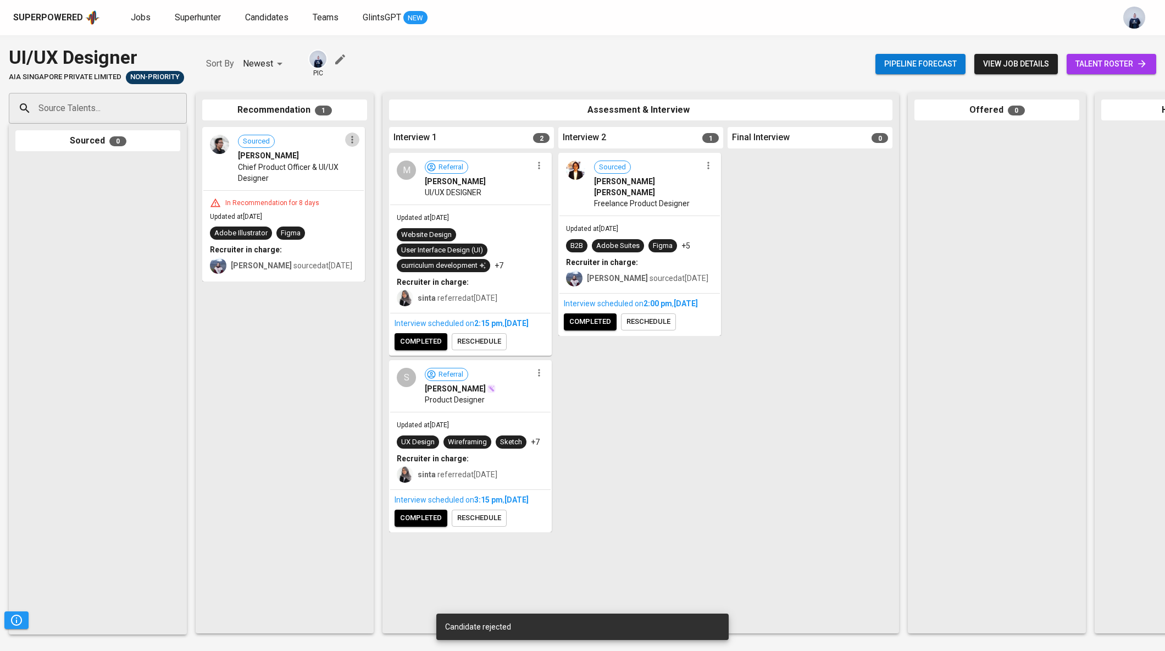
click at [351, 137] on icon "button" at bounding box center [352, 139] width 11 height 11
click at [414, 194] on li "Move to unsuitable" at bounding box center [394, 193] width 99 height 16
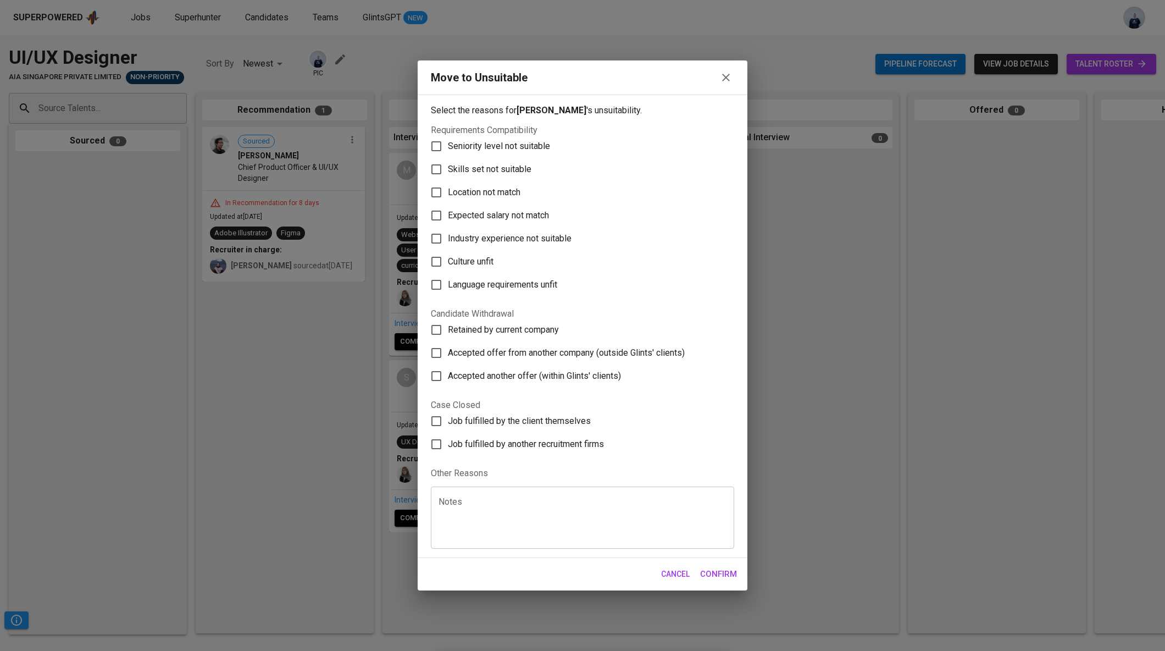
click at [485, 283] on span "Language requirements unfit" at bounding box center [502, 284] width 109 height 13
click at [448, 283] on input "Language requirements unfit" at bounding box center [436, 284] width 23 height 23
checkbox input "true"
click at [709, 574] on span "Confirm" at bounding box center [718, 574] width 37 height 14
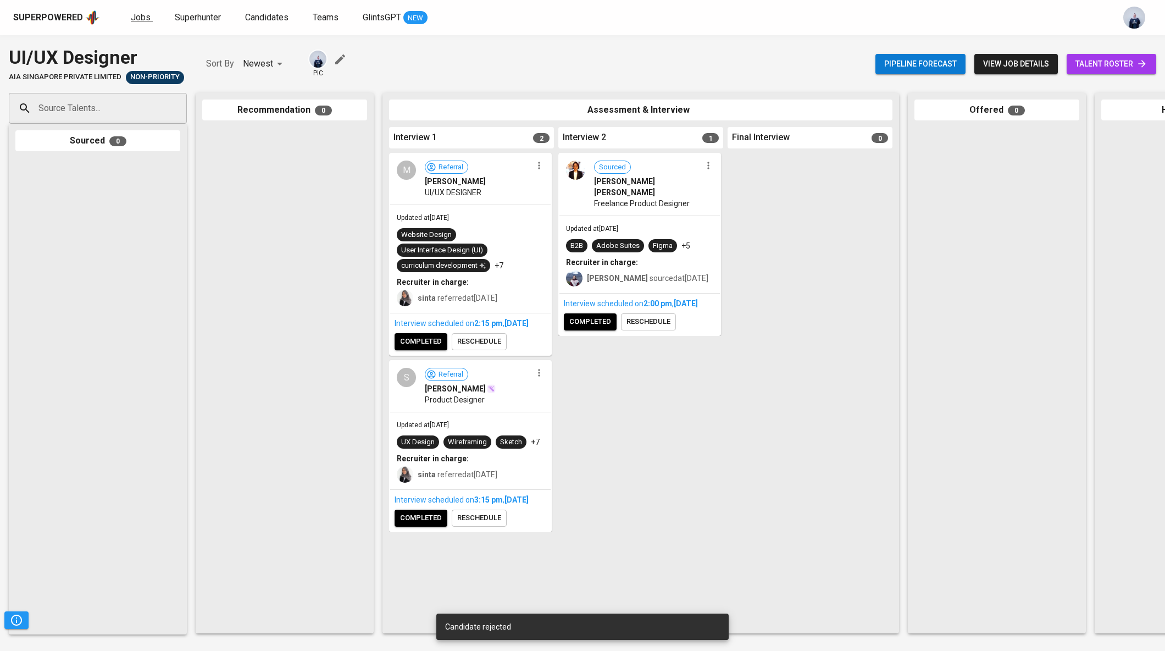
click at [141, 16] on span "Jobs" at bounding box center [141, 17] width 20 height 10
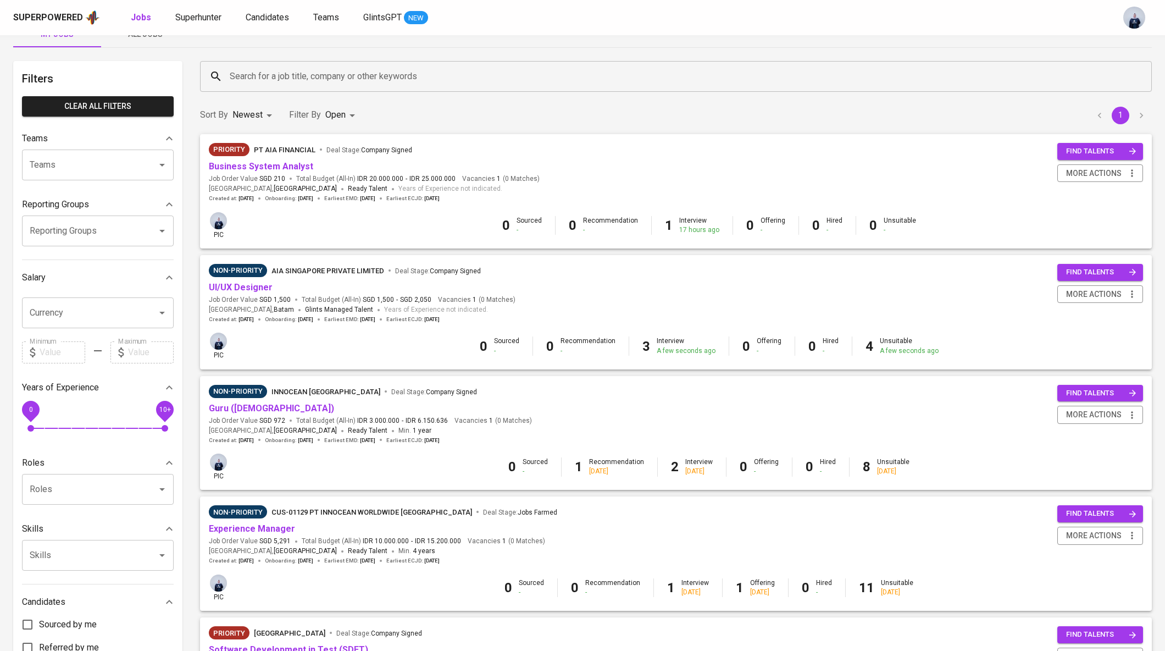
scroll to position [21, 0]
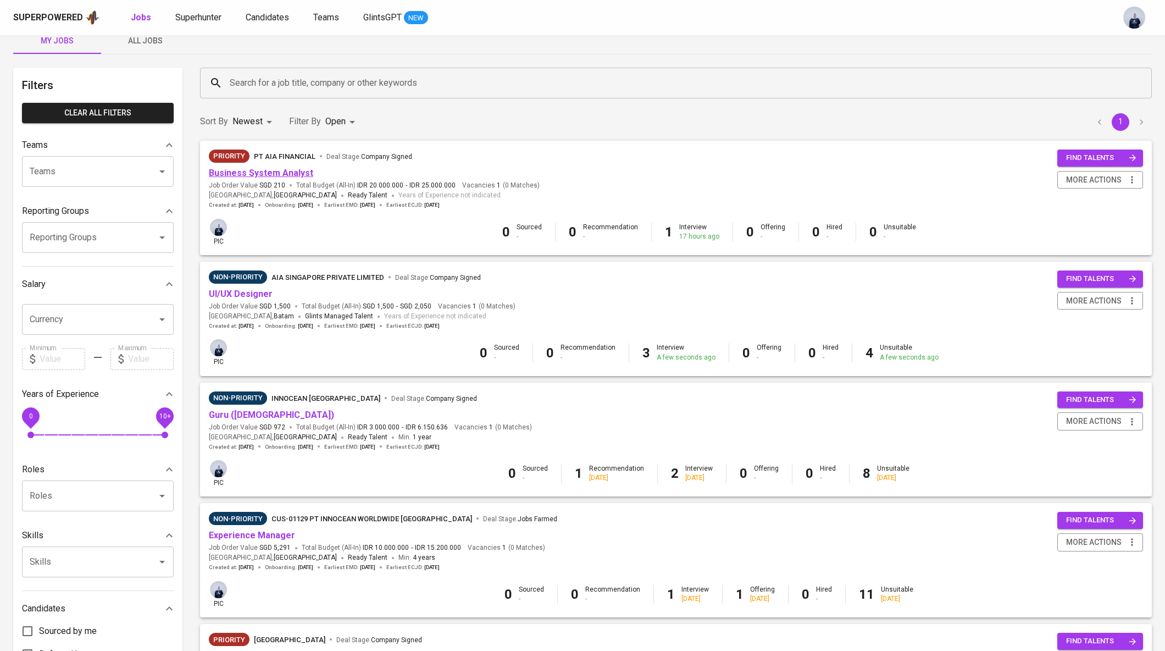
click at [278, 168] on link "Business System Analyst" at bounding box center [261, 173] width 104 height 10
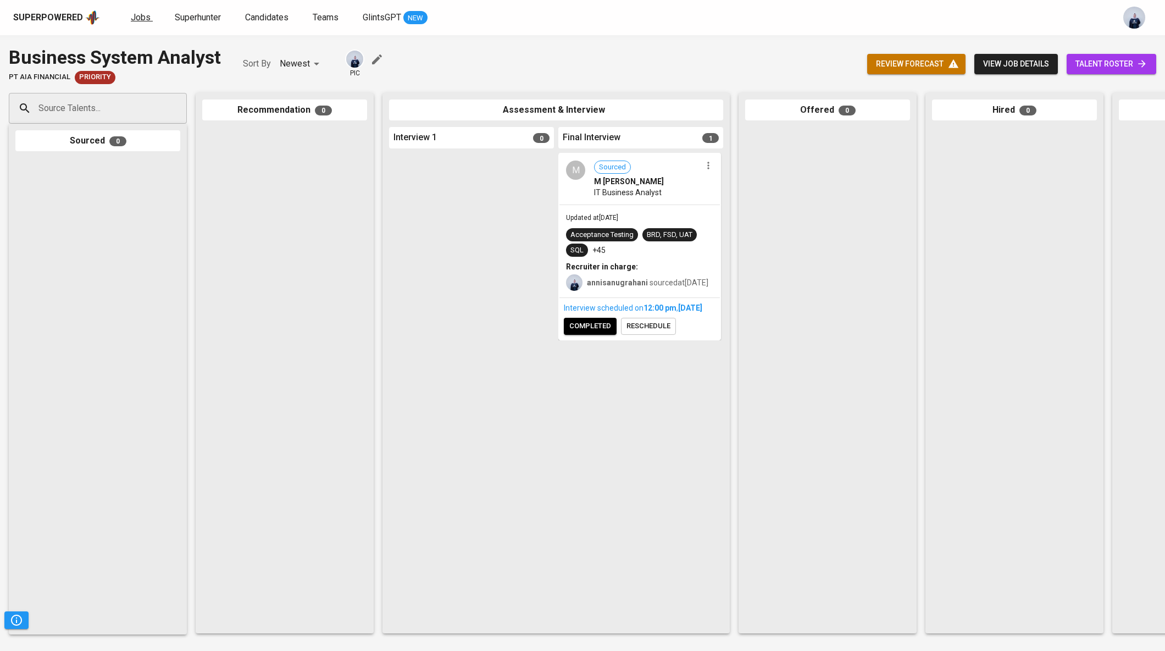
click at [140, 18] on span "Jobs" at bounding box center [141, 17] width 20 height 10
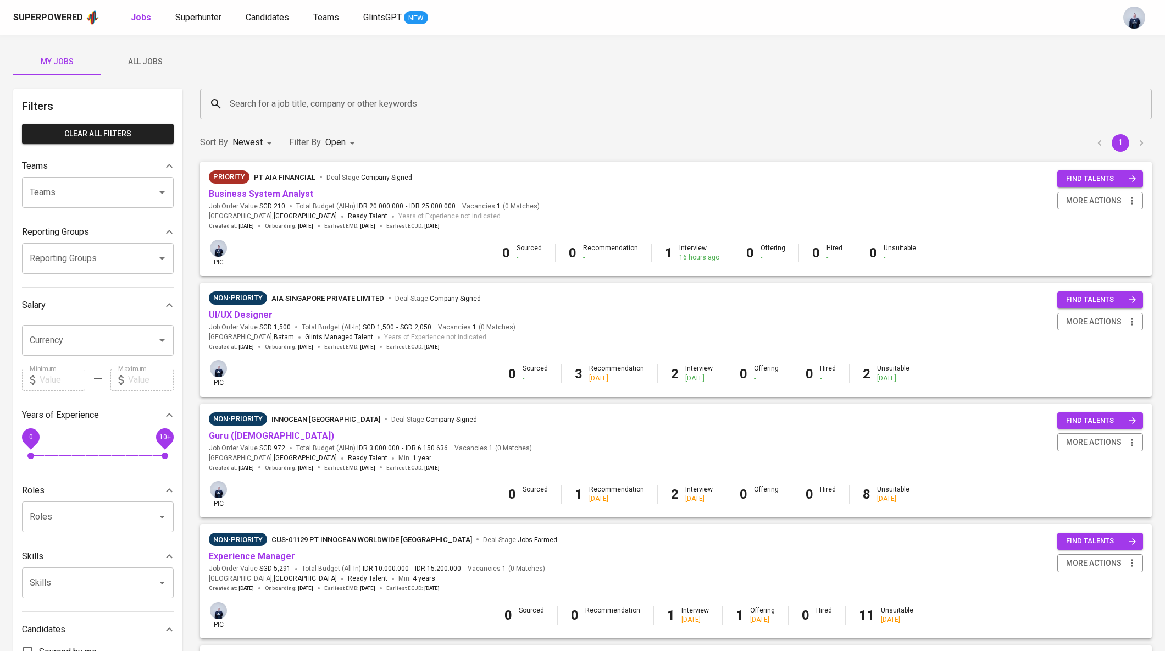
click at [197, 15] on span "Superhunter" at bounding box center [198, 17] width 46 height 10
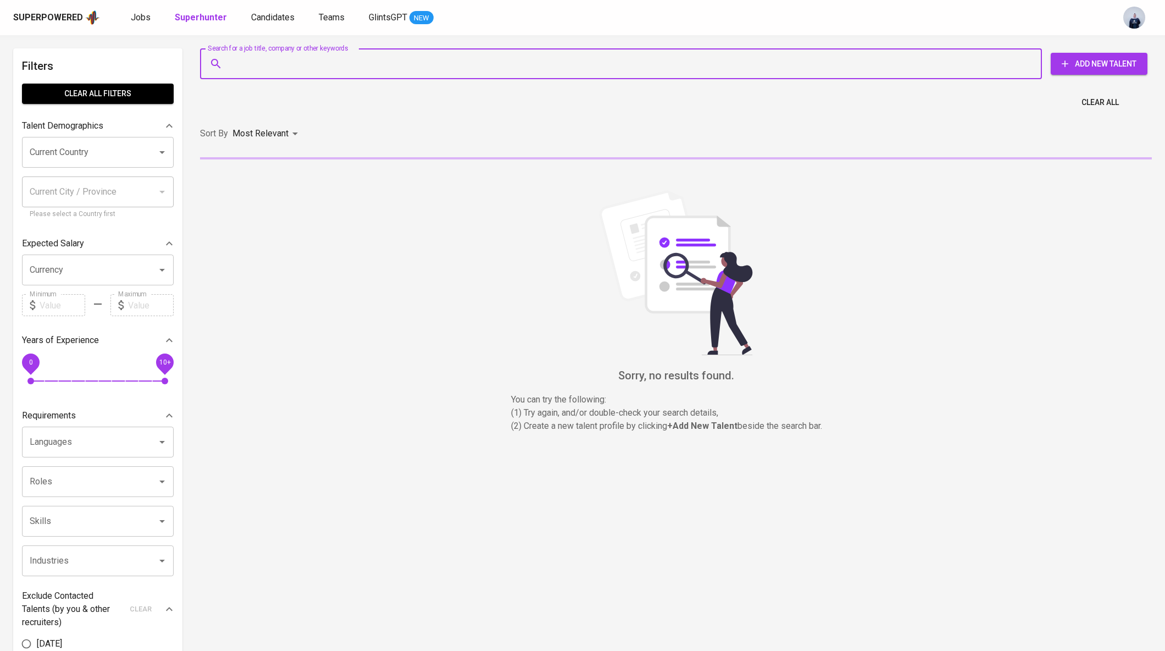
click at [281, 62] on input "Search for a job title, company or other keywords" at bounding box center [624, 63] width 794 height 21
paste input "[EMAIL_ADDRESS][DOMAIN_NAME]"
type input "[EMAIL_ADDRESS][DOMAIN_NAME]"
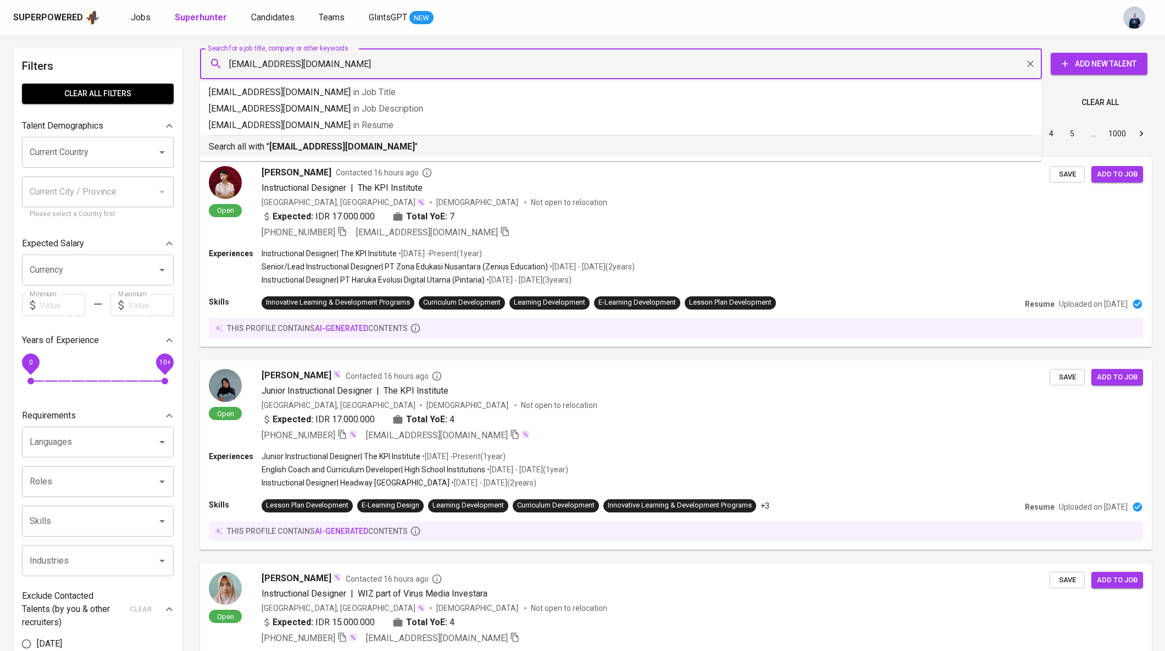
click at [286, 140] on p "Search all with " [EMAIL_ADDRESS][DOMAIN_NAME] "" at bounding box center [621, 146] width 825 height 13
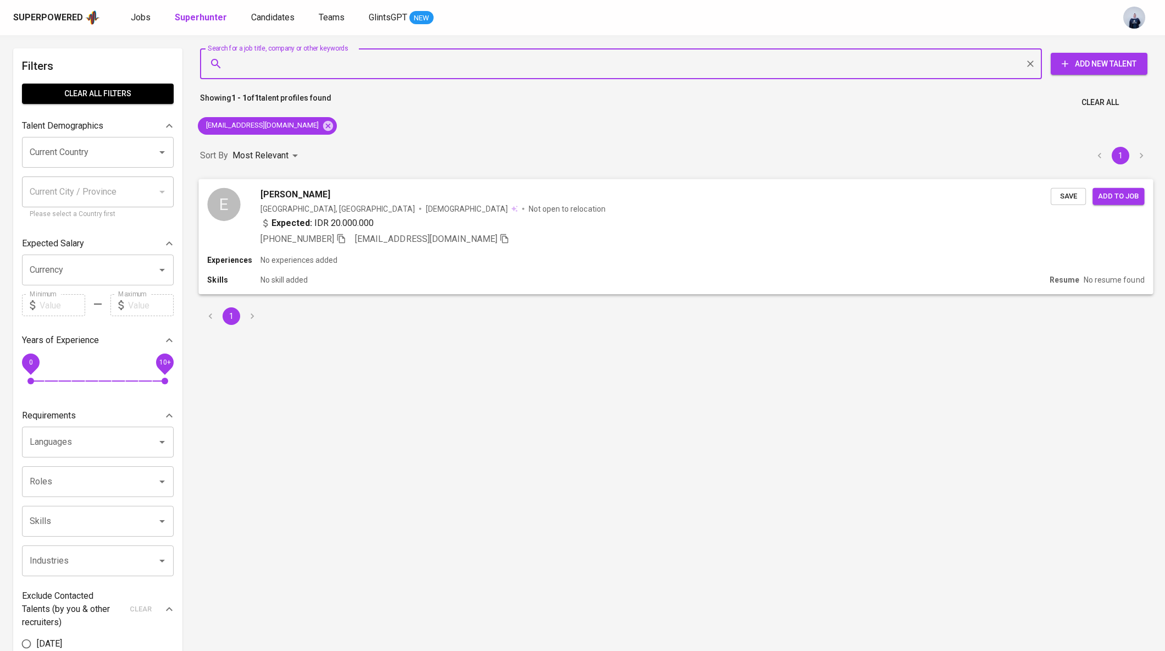
click at [300, 199] on span "[PERSON_NAME]" at bounding box center [296, 193] width 70 height 13
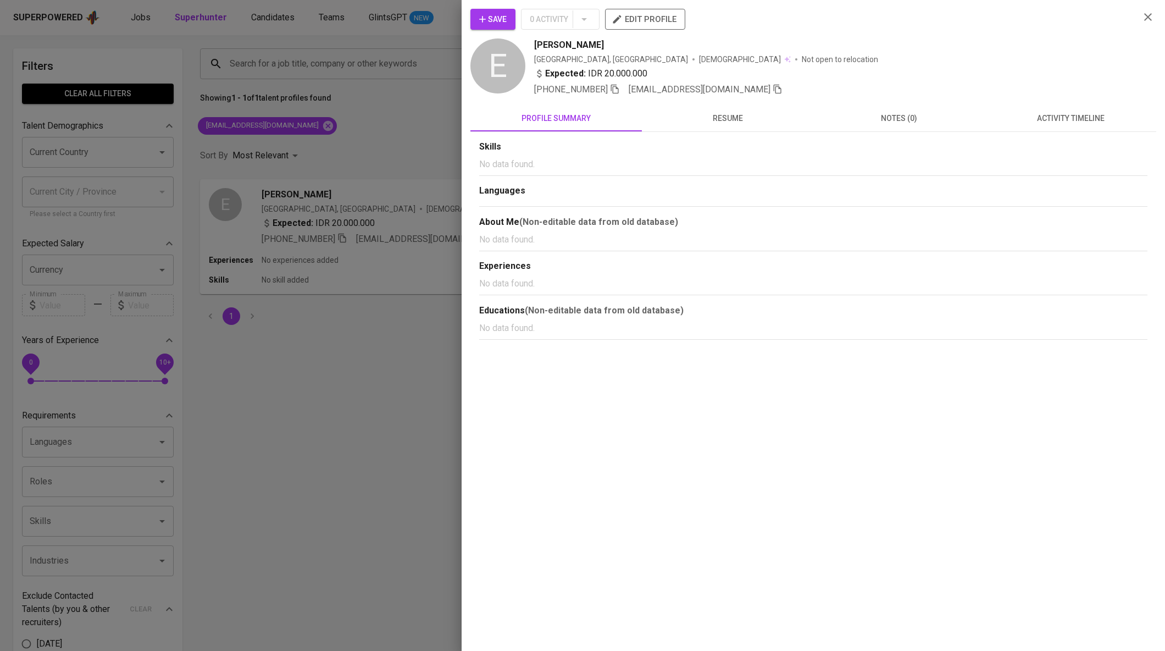
click at [1065, 122] on span "activity timeline" at bounding box center [1071, 119] width 158 height 14
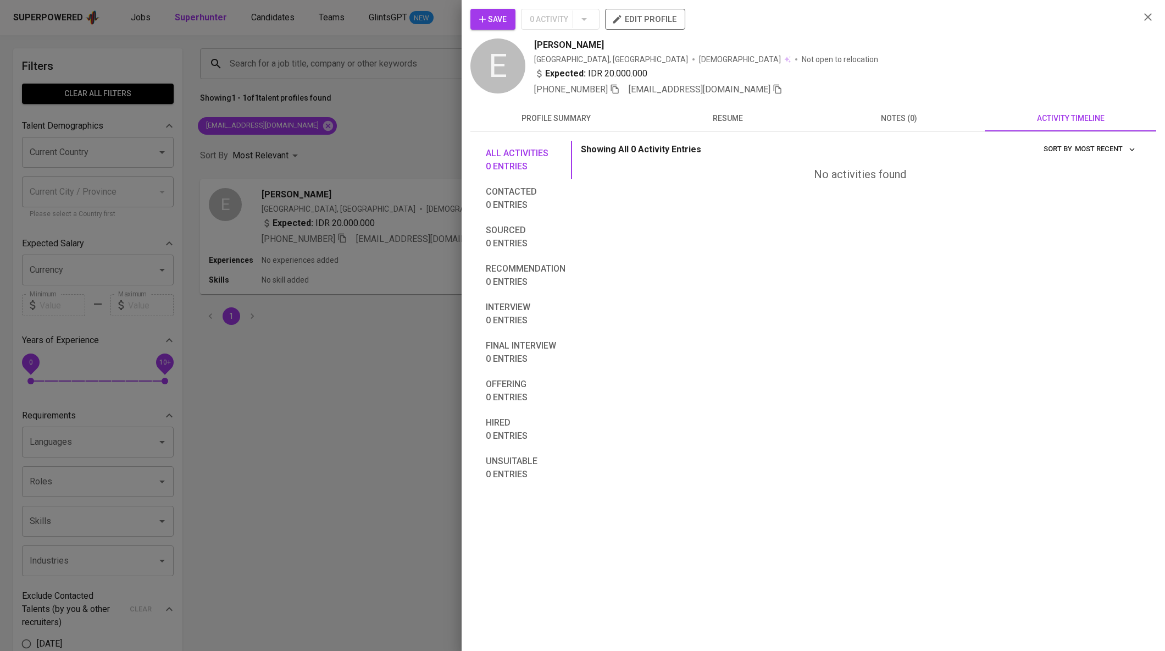
click at [1149, 18] on icon "button" at bounding box center [1149, 17] width 8 height 8
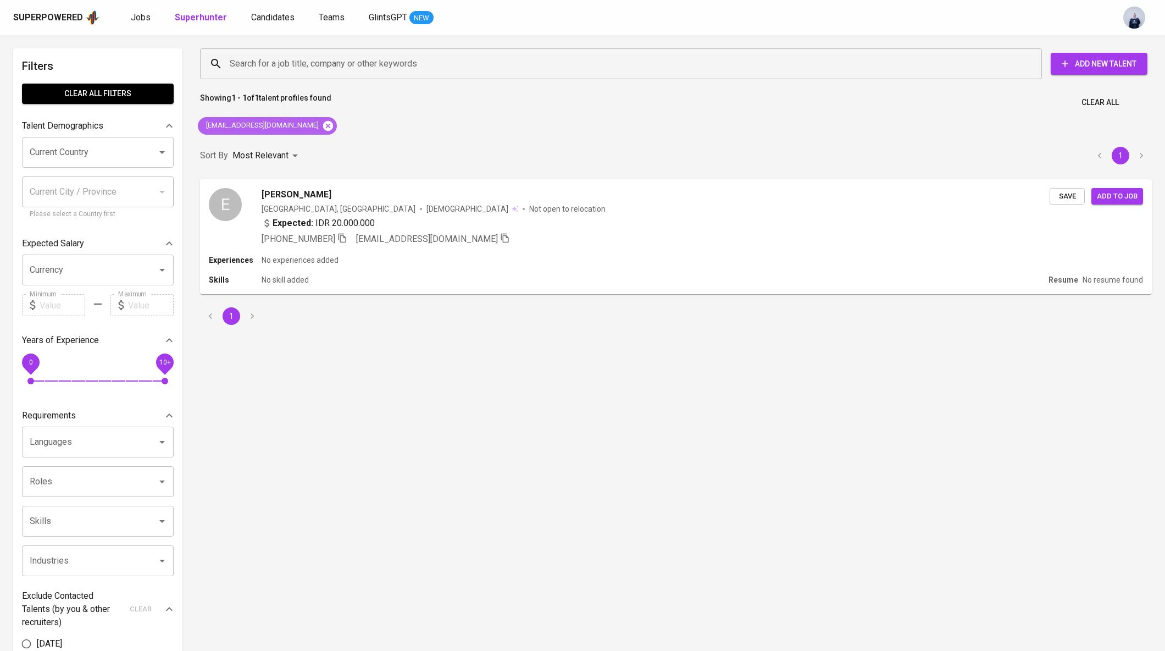
click at [322, 126] on icon at bounding box center [328, 126] width 12 height 12
